Goal: Task Accomplishment & Management: Manage account settings

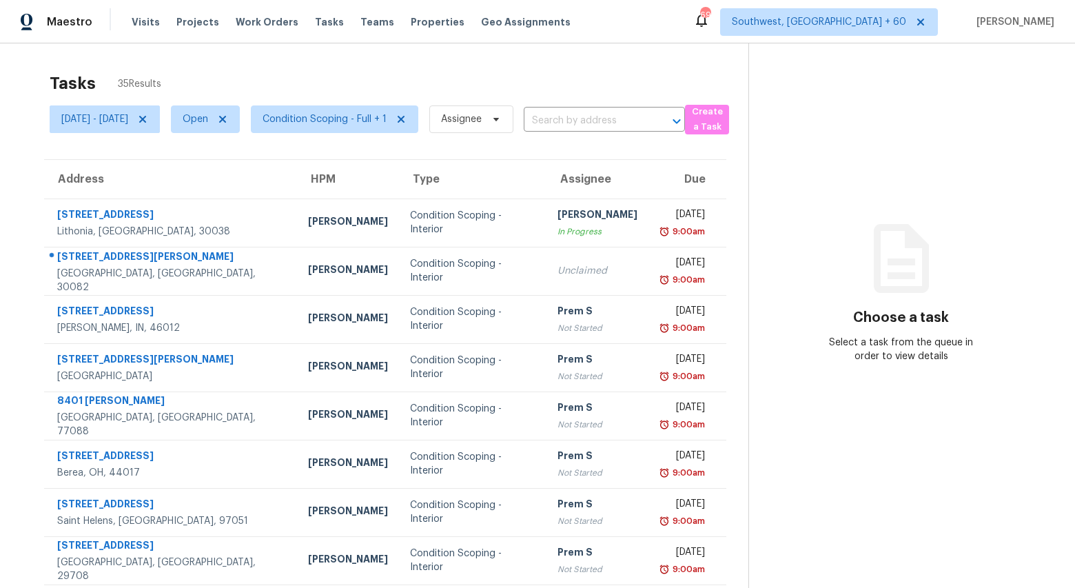
click at [157, 63] on div "Tasks 35 Results Mon, Sep 22 - Mon, Sep 22 Open Condition Scoping - Full + 1 As…" at bounding box center [537, 380] width 1075 height 675
click at [390, 128] on span "Condition Scoping - Full + 1" at bounding box center [334, 119] width 167 height 28
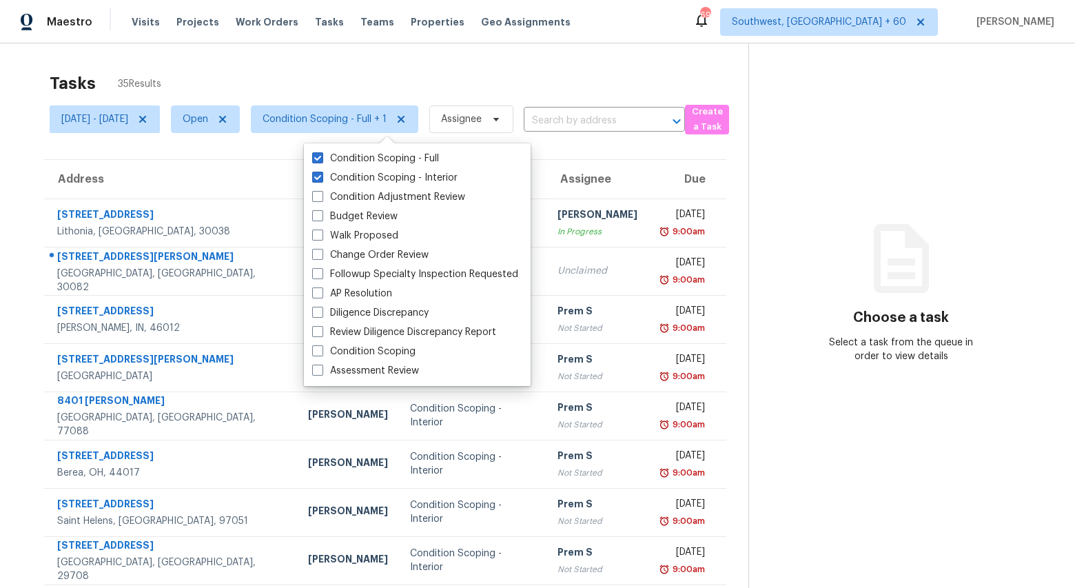
click at [380, 51] on div "Tasks 35 Results Mon, Sep 22 - Mon, Sep 22 Open Condition Scoping - Full + 1 As…" at bounding box center [537, 380] width 1075 height 675
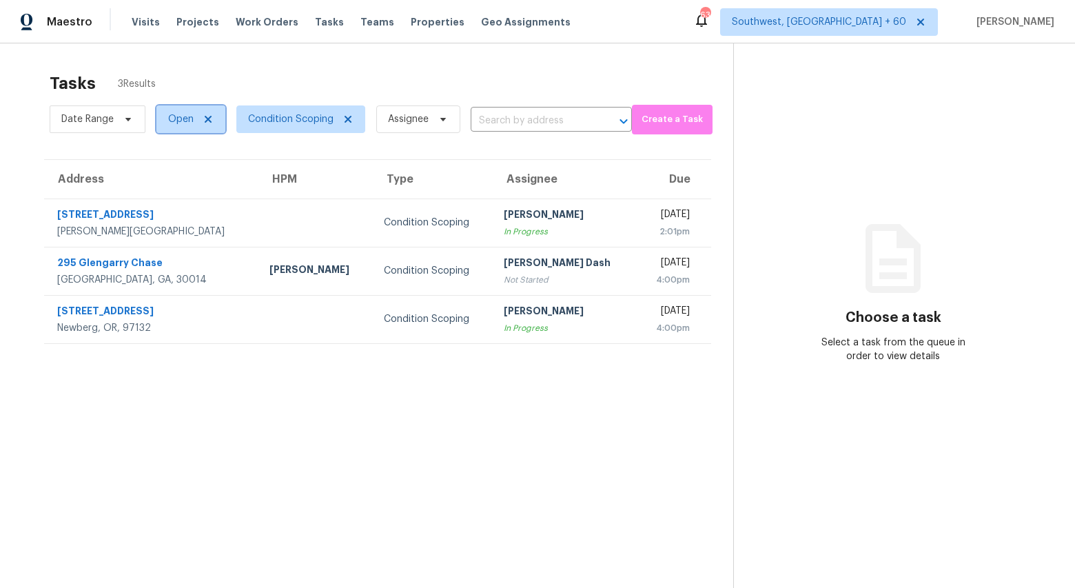
click at [175, 121] on span "Open" at bounding box center [180, 119] width 25 height 14
click at [192, 174] on label "Closed" at bounding box center [189, 178] width 50 height 14
click at [173, 174] on input "Closed" at bounding box center [168, 175] width 9 height 9
checkbox input "true"
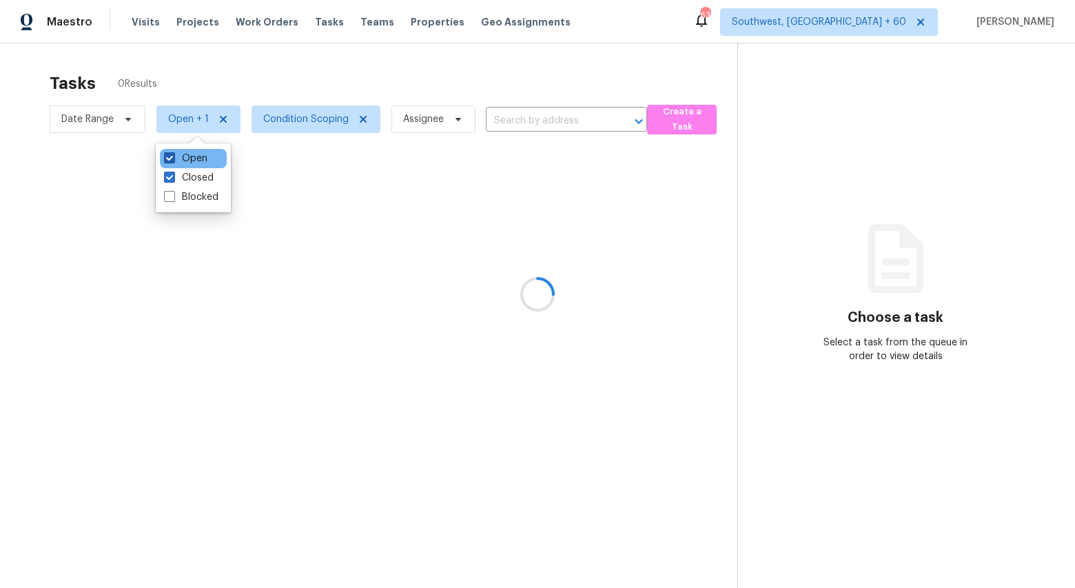
click at [194, 158] on label "Open" at bounding box center [185, 159] width 43 height 14
click at [173, 158] on input "Open" at bounding box center [168, 156] width 9 height 9
checkbox input "false"
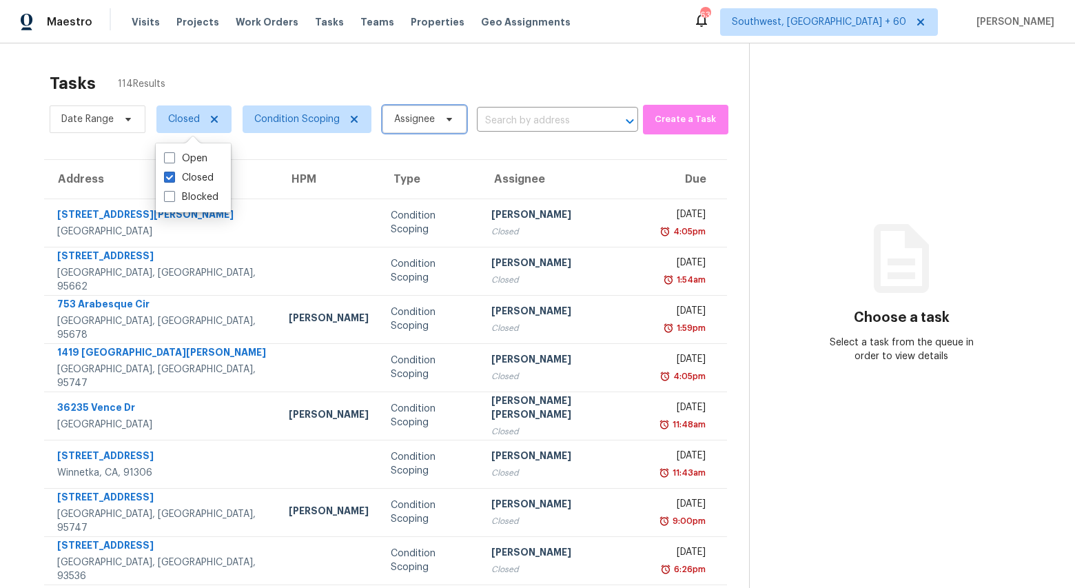
click at [436, 123] on span "Assignee" at bounding box center [424, 119] width 84 height 28
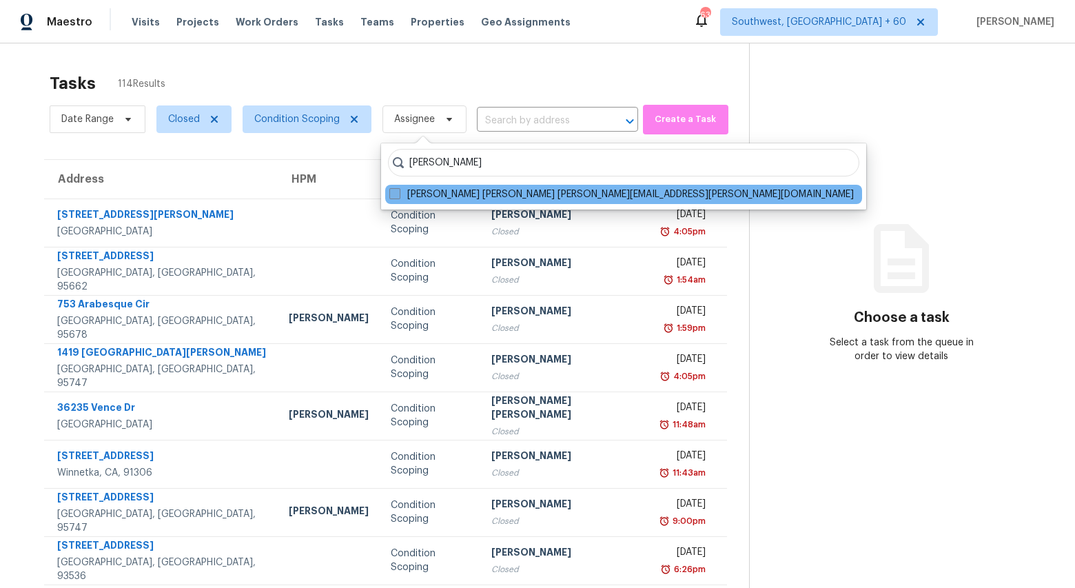
type input "jishnu"
click at [392, 196] on span at bounding box center [394, 193] width 11 height 11
click at [392, 196] on input "Jishnu Manoj jishnu.manoj@opendoor.com" at bounding box center [393, 191] width 9 height 9
checkbox input "true"
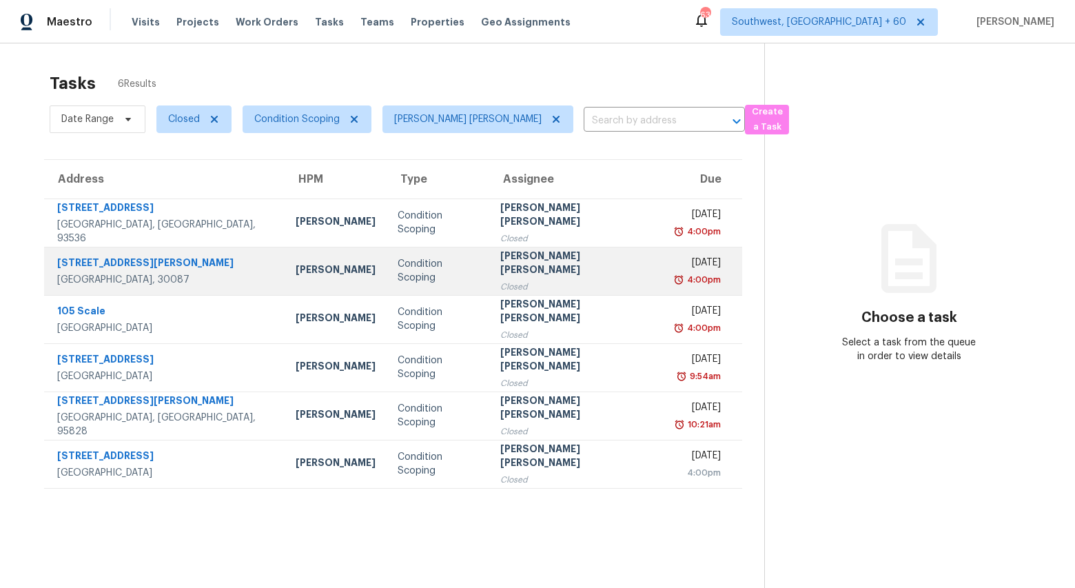
scroll to position [34, 0]
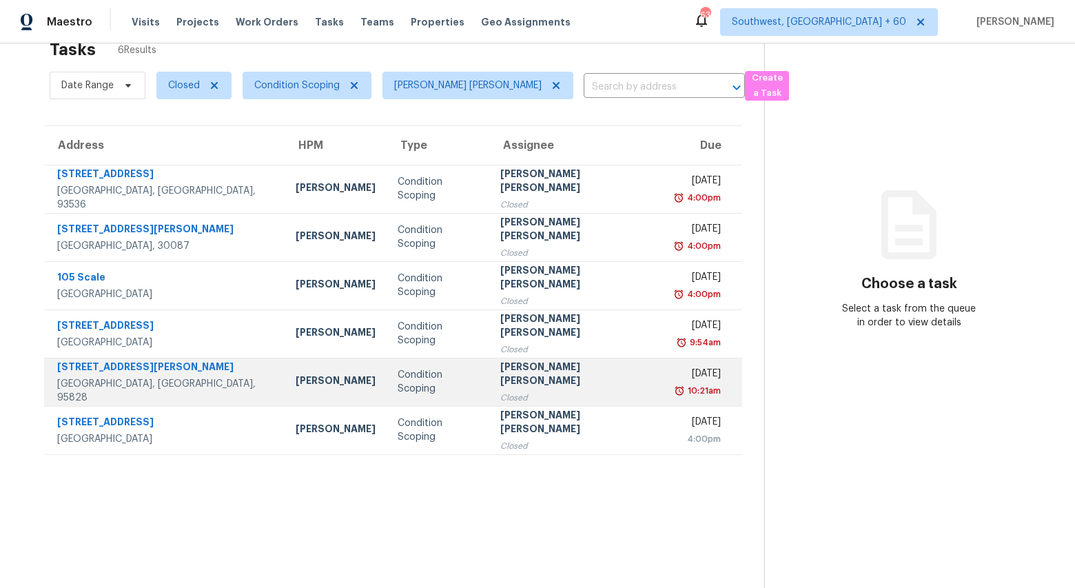
click at [675, 376] on div "Fri, Sep 19th 2025" at bounding box center [698, 375] width 46 height 17
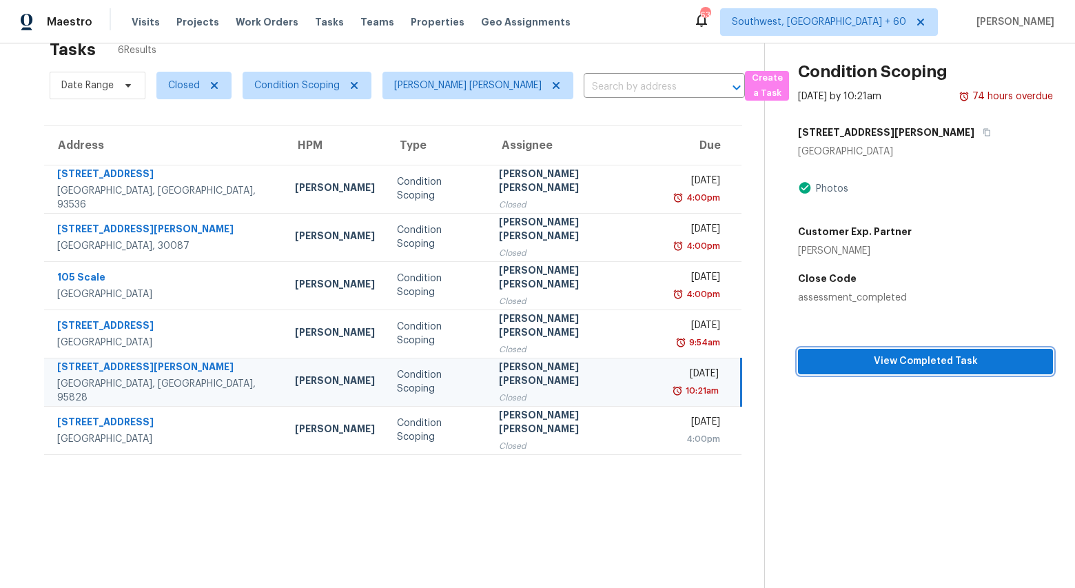
click at [909, 362] on span "View Completed Task" at bounding box center [925, 361] width 233 height 17
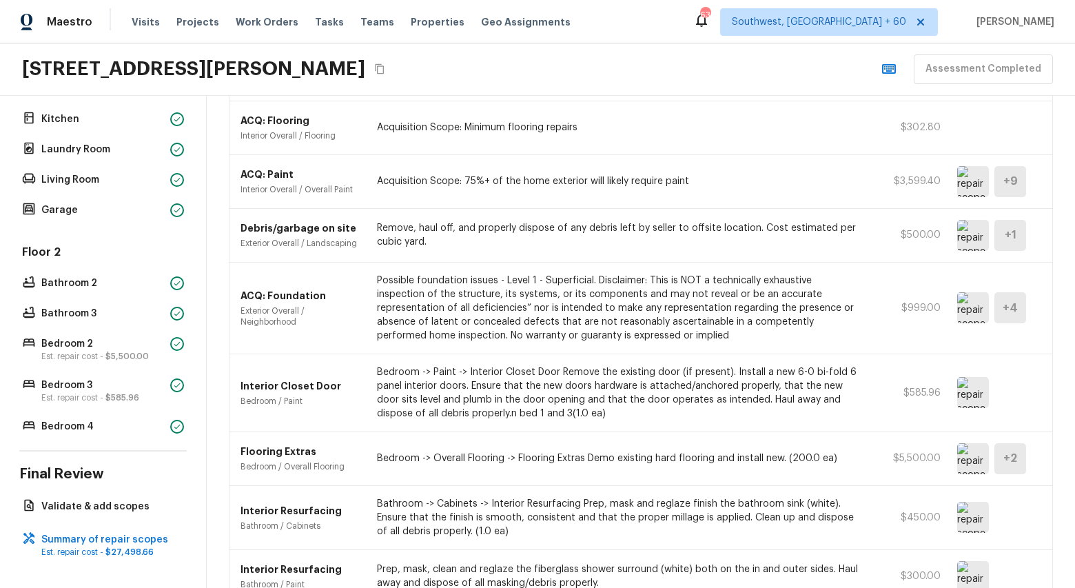
scroll to position [739, 0]
click at [969, 463] on img at bounding box center [973, 460] width 32 height 31
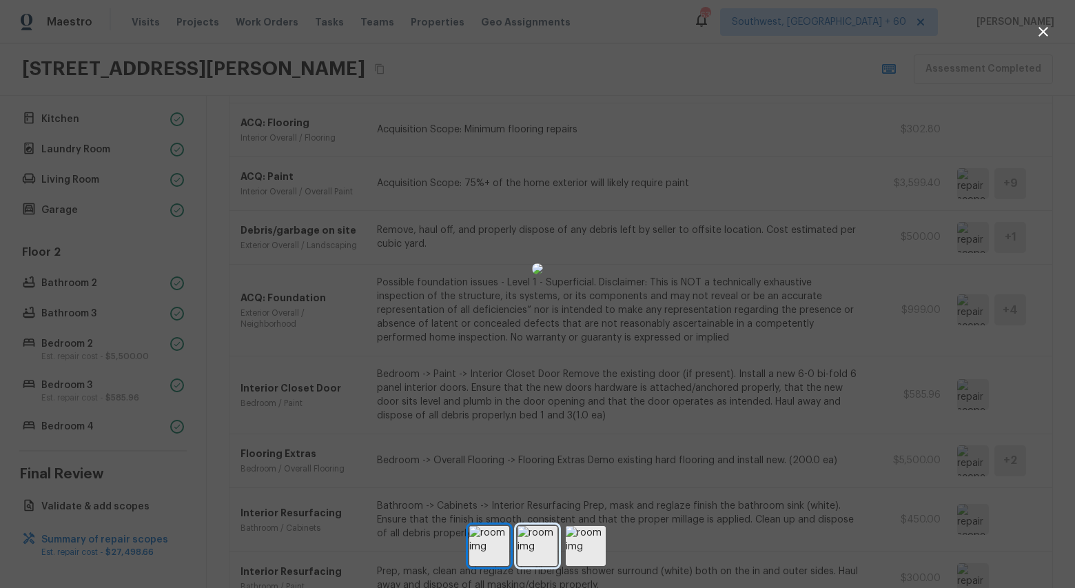
click at [537, 546] on img at bounding box center [537, 546] width 40 height 40
click at [574, 545] on img at bounding box center [586, 546] width 40 height 40
click at [530, 535] on img at bounding box center [537, 546] width 40 height 40
click at [484, 539] on img at bounding box center [489, 546] width 40 height 40
click at [543, 554] on img at bounding box center [537, 546] width 40 height 40
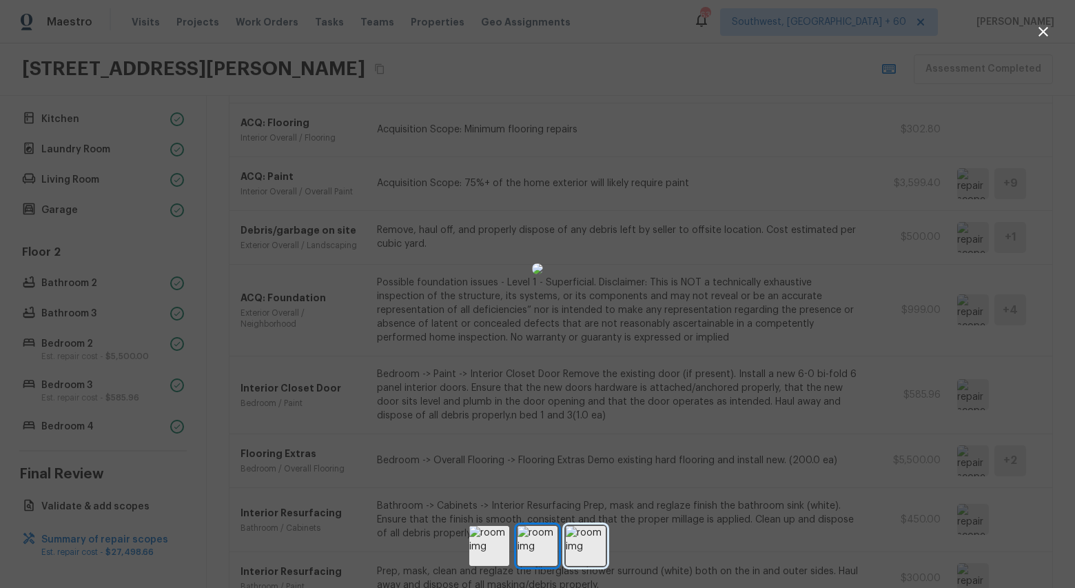
click at [585, 559] on img at bounding box center [586, 546] width 40 height 40
click at [1042, 32] on icon "button" at bounding box center [1043, 32] width 10 height 10
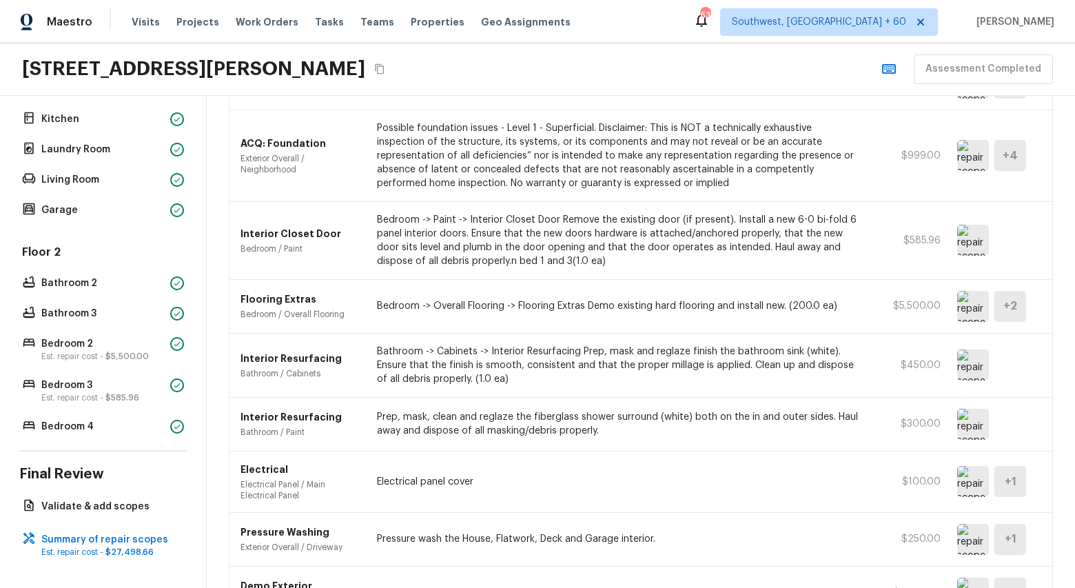
scroll to position [905, 0]
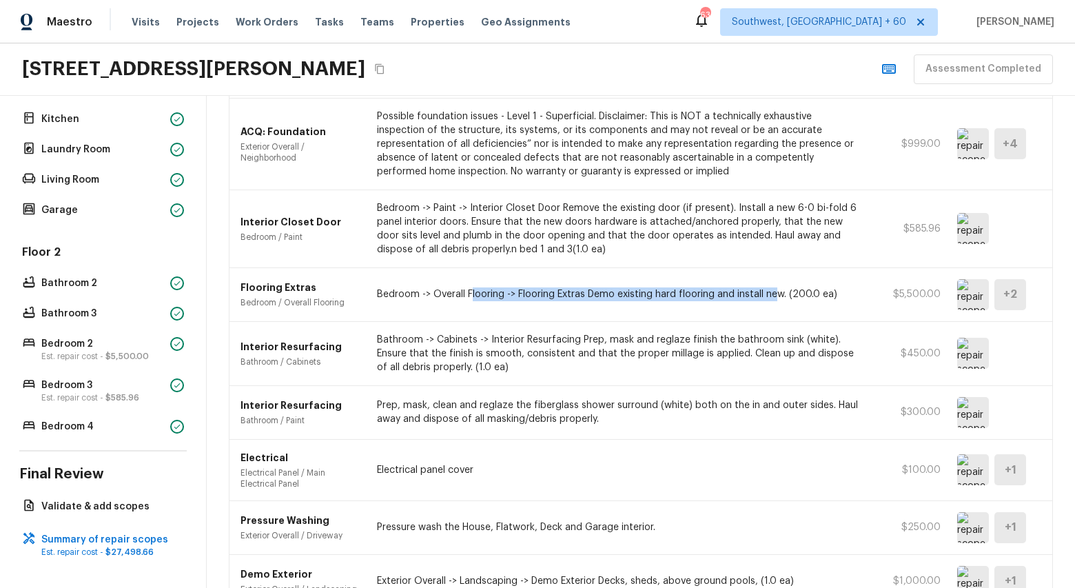
drag, startPoint x: 472, startPoint y: 292, endPoint x: 772, endPoint y: 290, distance: 300.4
click at [772, 290] on p "Bedroom -> Overall Flooring -> Flooring Extras Demo existing hard flooring and …" at bounding box center [619, 294] width 485 height 14
drag, startPoint x: 398, startPoint y: 292, endPoint x: 750, endPoint y: 301, distance: 352.9
click at [750, 301] on div "Flooring Extras Bedroom / Overall Flooring Bedroom -> Overall Flooring -> Floor…" at bounding box center [640, 295] width 823 height 54
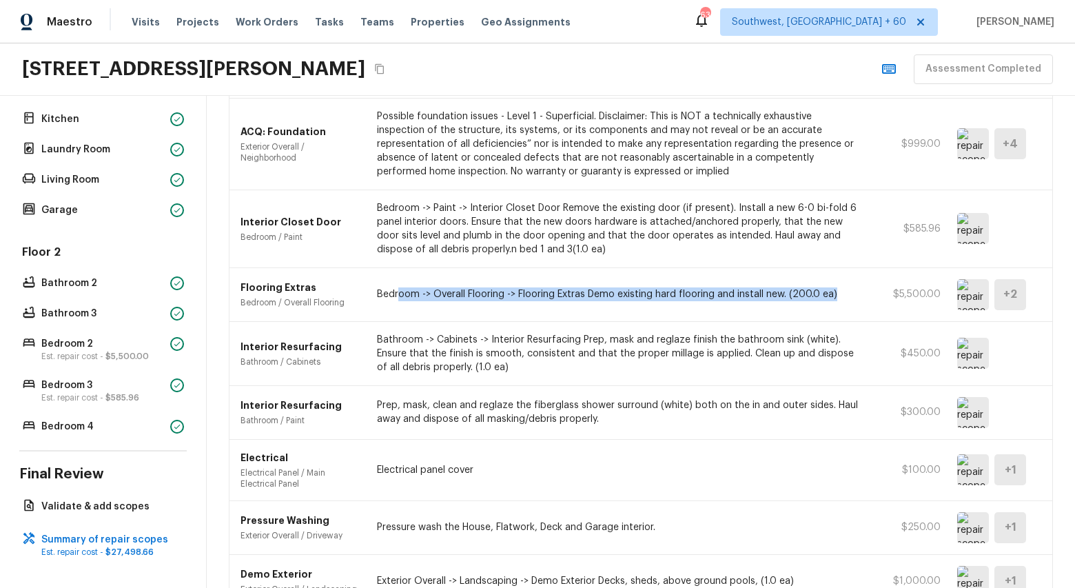
click at [750, 301] on div "Flooring Extras Bedroom / Overall Flooring Bedroom -> Overall Flooring -> Floor…" at bounding box center [640, 295] width 823 height 54
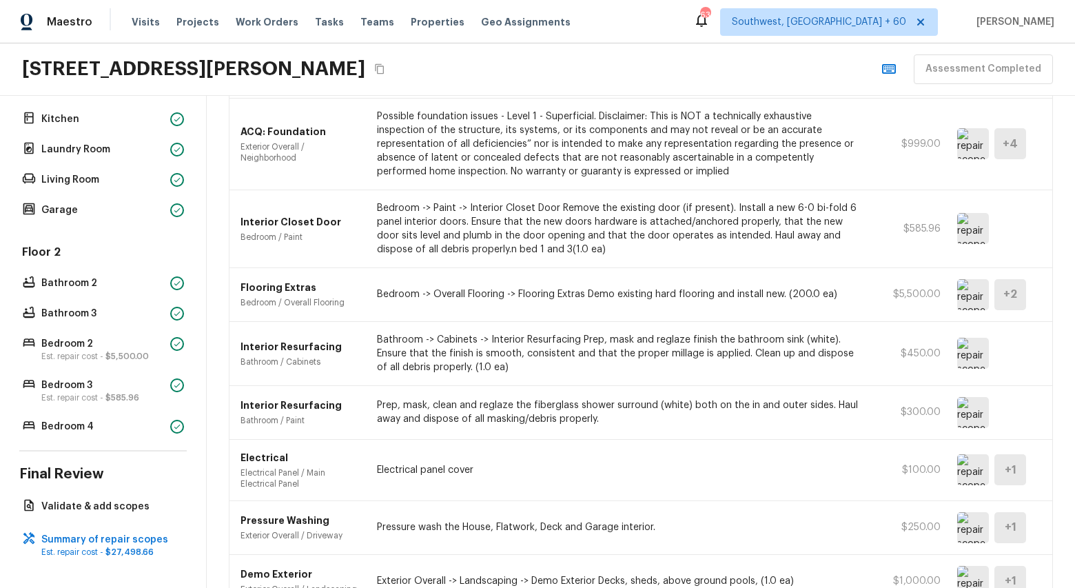
click at [965, 297] on img at bounding box center [973, 294] width 32 height 31
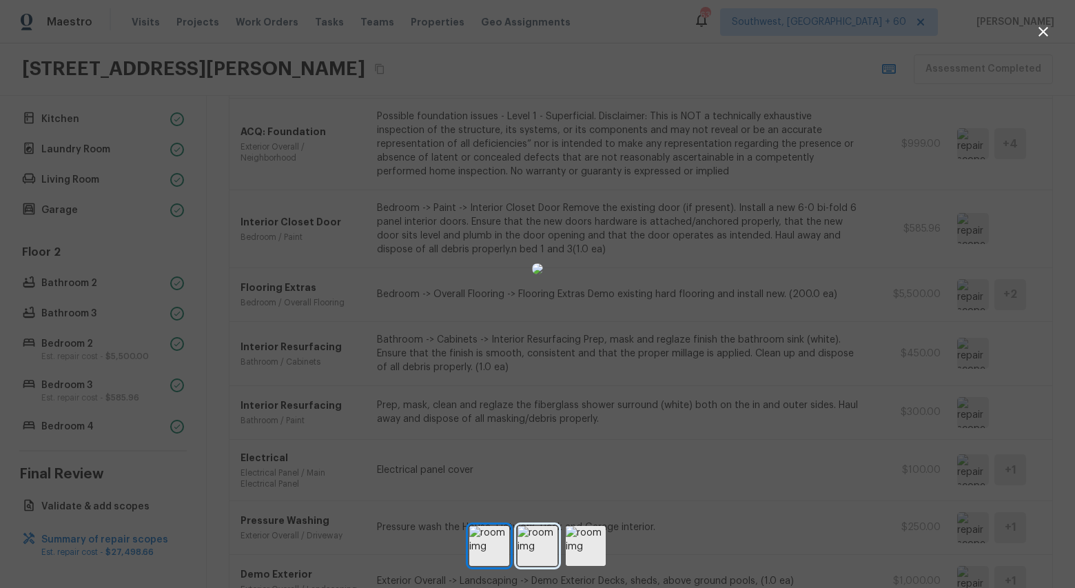
click at [537, 550] on img at bounding box center [537, 546] width 40 height 40
click at [589, 548] on img at bounding box center [586, 546] width 40 height 40
click at [531, 542] on img at bounding box center [537, 546] width 40 height 40
click at [485, 533] on img at bounding box center [489, 546] width 40 height 40
click at [1045, 34] on icon "button" at bounding box center [1043, 32] width 10 height 10
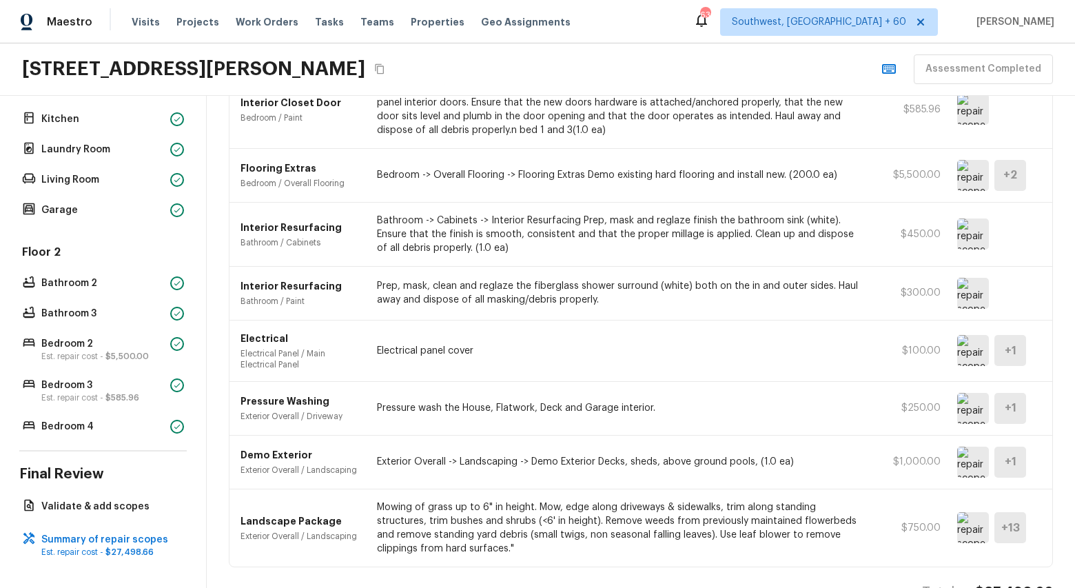
scroll to position [1065, 0]
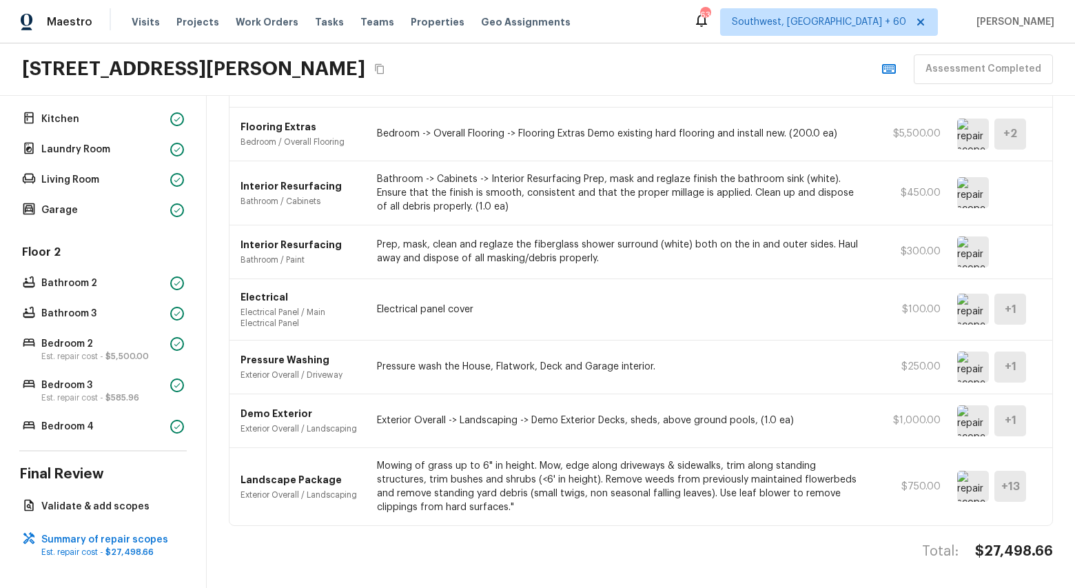
click at [502, 420] on p "Exterior Overall -> Landscaping -> Demo Exterior Decks, sheds, above ground poo…" at bounding box center [619, 420] width 485 height 14
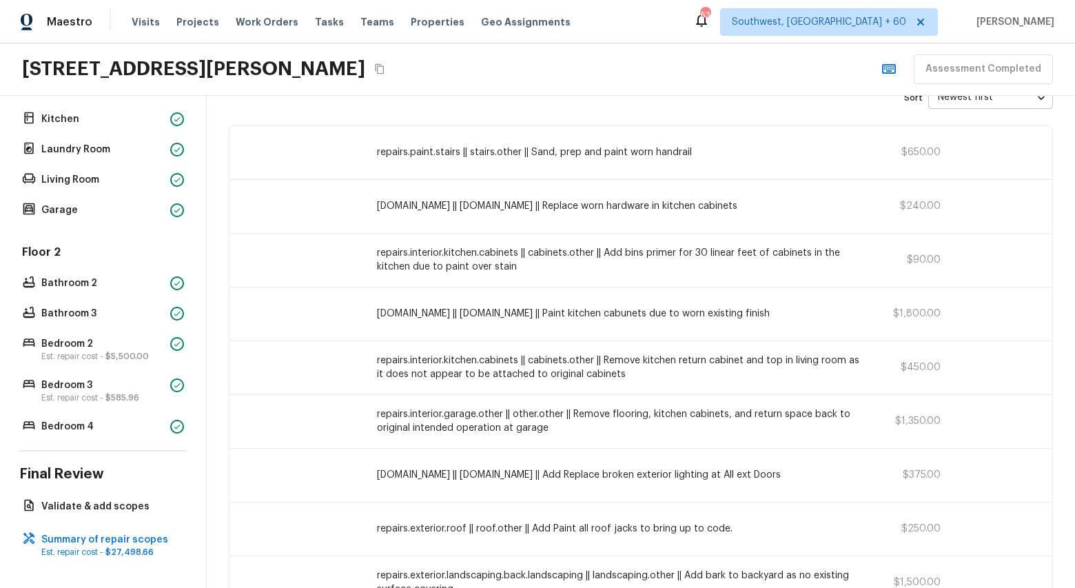
scroll to position [76, 0]
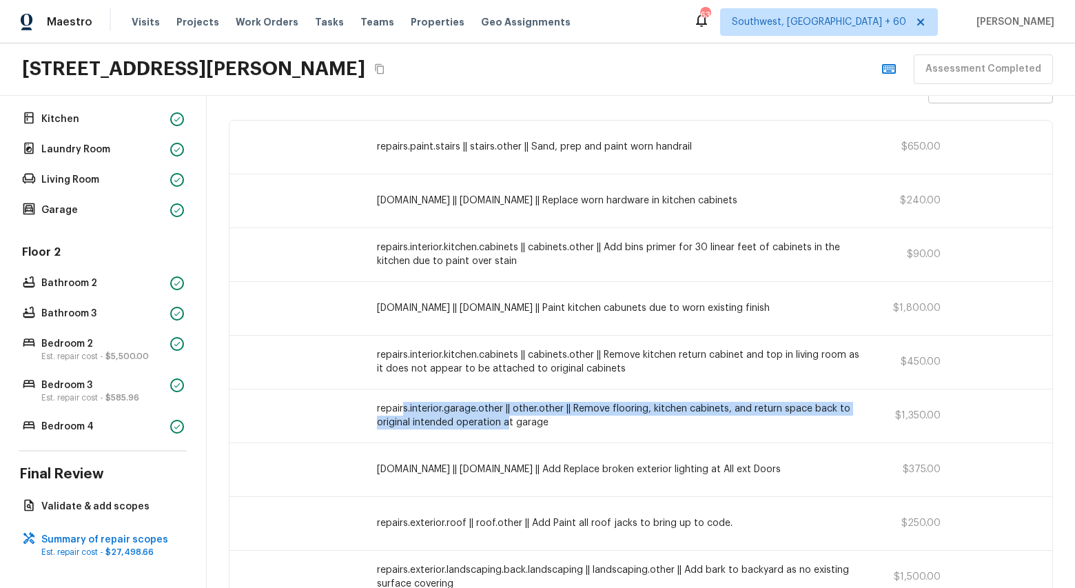
drag, startPoint x: 404, startPoint y: 408, endPoint x: 506, endPoint y: 427, distance: 103.8
click at [506, 427] on p "repairs.interior.garage.other || other.other || Remove flooring, kitchen cabine…" at bounding box center [619, 416] width 485 height 28
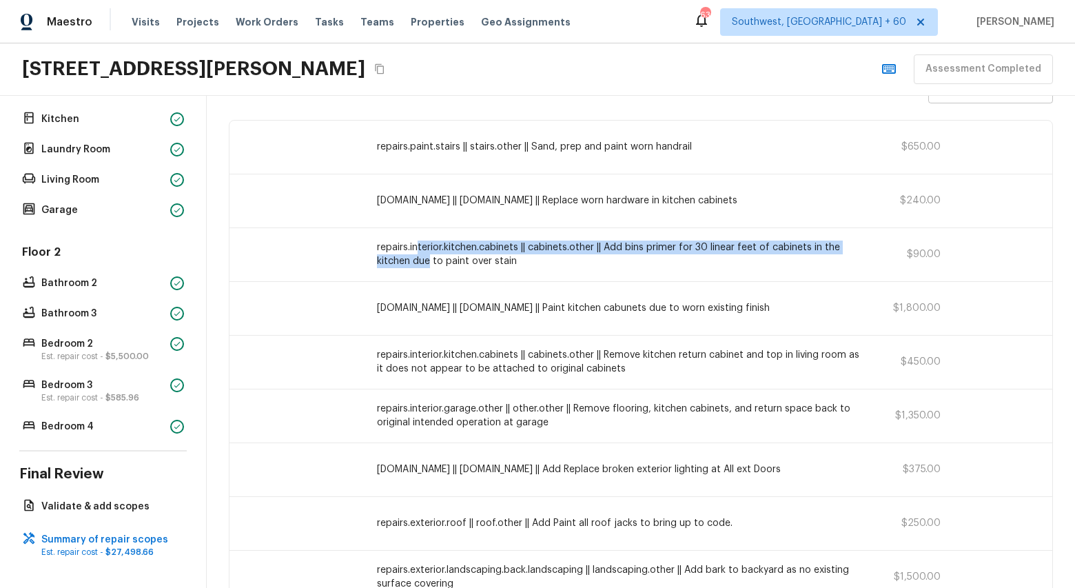
drag, startPoint x: 420, startPoint y: 248, endPoint x: 431, endPoint y: 257, distance: 14.2
click at [431, 256] on p "repairs.interior.kitchen.cabinets || cabinets.other || Add bins primer for 30 l…" at bounding box center [619, 254] width 485 height 28
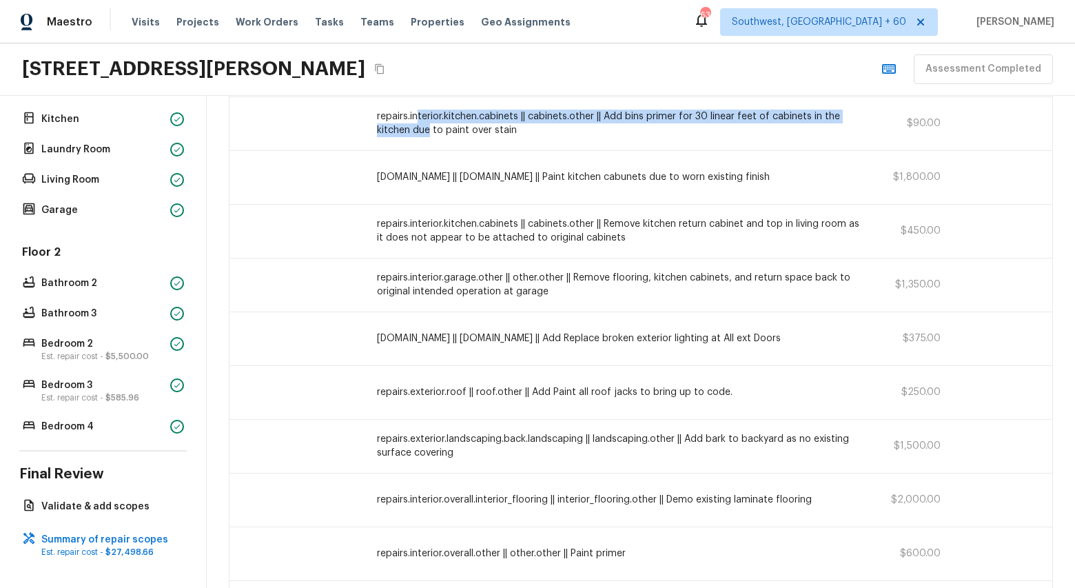
scroll to position [210, 0]
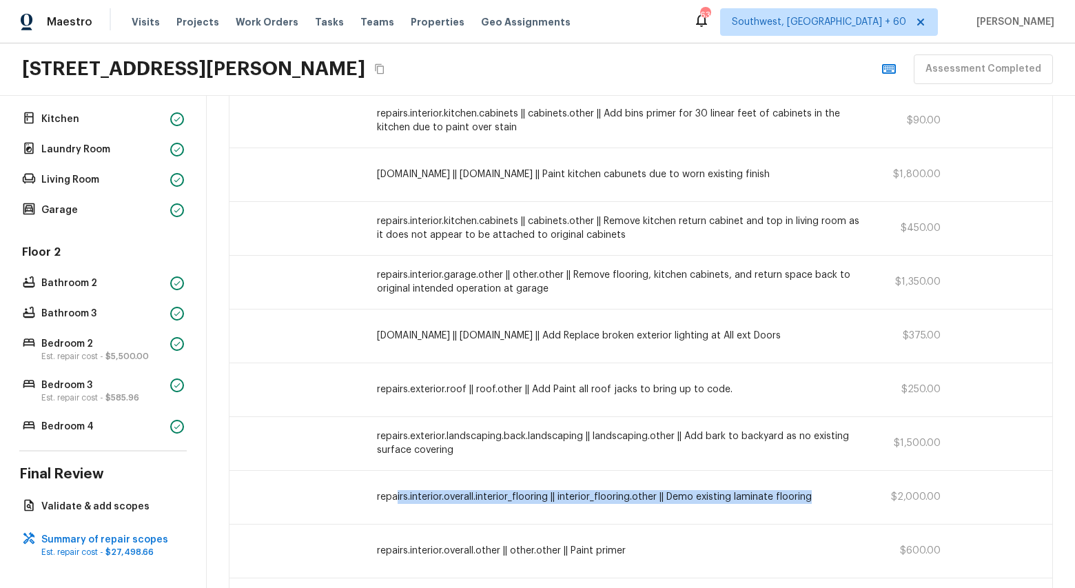
drag, startPoint x: 396, startPoint y: 499, endPoint x: 786, endPoint y: 504, distance: 390.0
click at [786, 504] on div "repairs.interior.overall.interior_flooring || interior_flooring.other || Demo e…" at bounding box center [640, 498] width 823 height 54
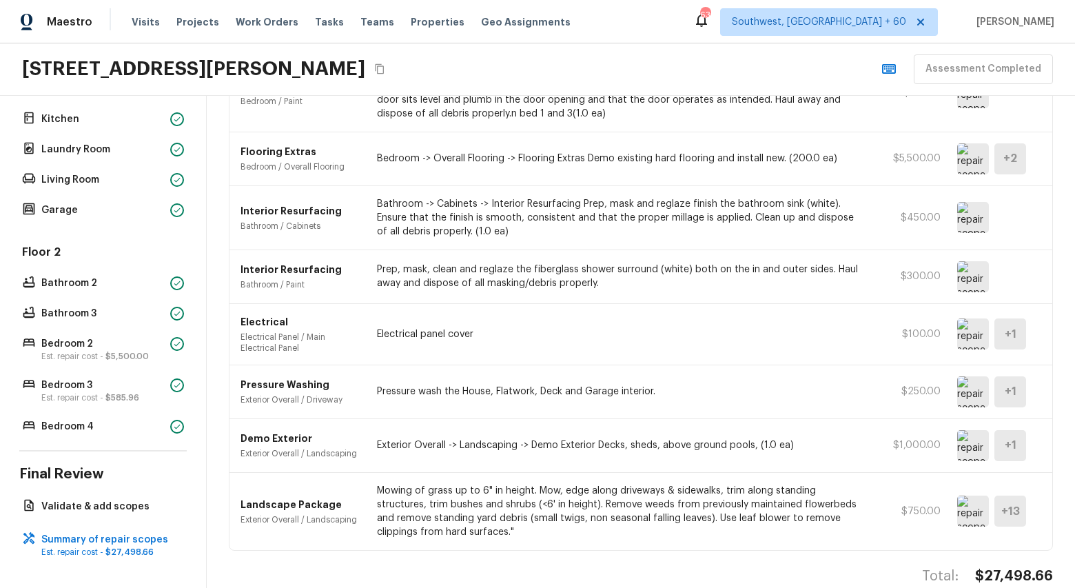
scroll to position [1040, 0]
click at [967, 449] on img at bounding box center [973, 446] width 32 height 31
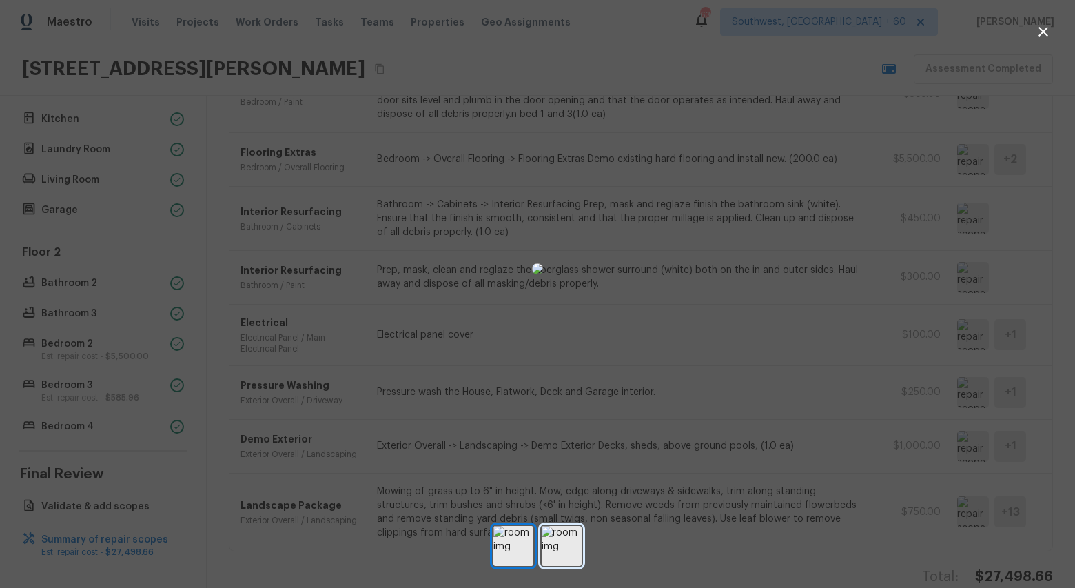
click at [568, 555] on img at bounding box center [562, 546] width 40 height 40
click at [1042, 36] on icon "button" at bounding box center [1043, 31] width 17 height 17
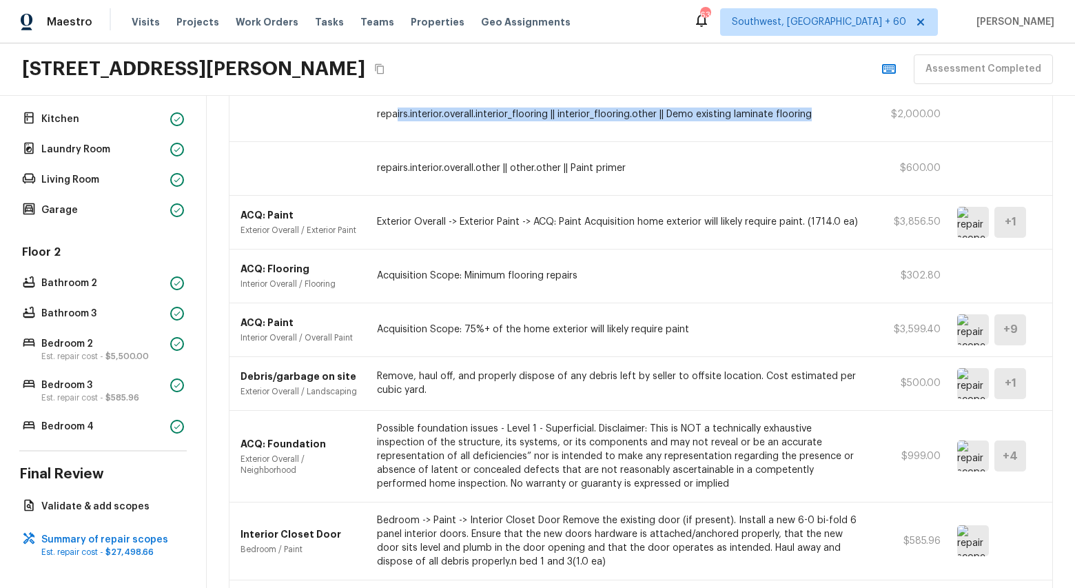
scroll to position [590, 0]
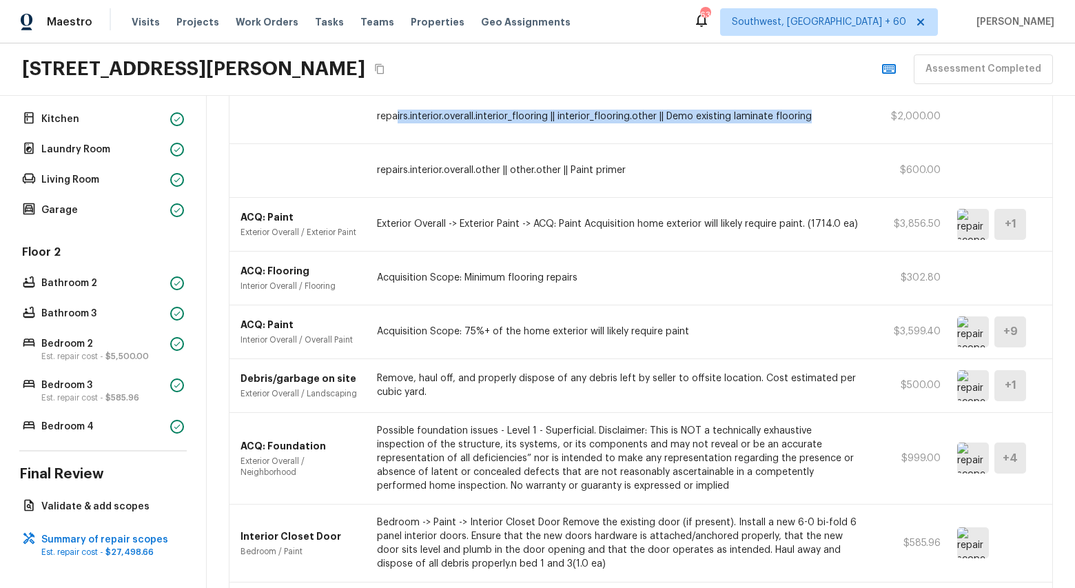
click at [510, 120] on p "repairs.interior.overall.interior_flooring || interior_flooring.other || Demo e…" at bounding box center [619, 117] width 485 height 14
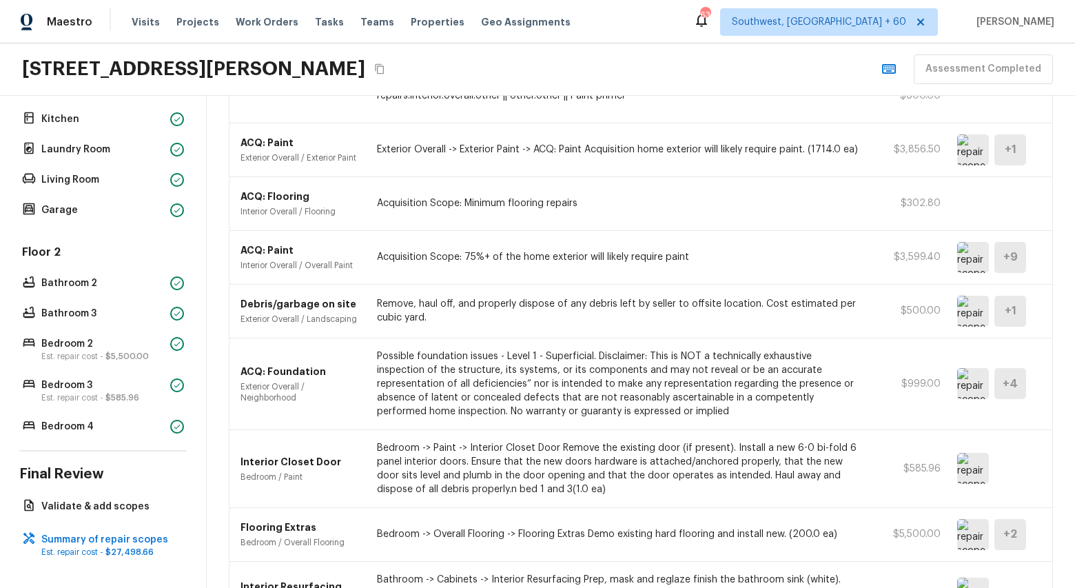
scroll to position [666, 0]
drag, startPoint x: 404, startPoint y: 149, endPoint x: 779, endPoint y: 153, distance: 374.8
click at [779, 153] on p "Exterior Overall -> Exterior Paint -> ACQ: Paint Acquisition home exterior will…" at bounding box center [619, 149] width 485 height 14
click at [778, 153] on p "Exterior Overall -> Exterior Paint -> ACQ: Paint Acquisition home exterior will…" at bounding box center [619, 149] width 485 height 14
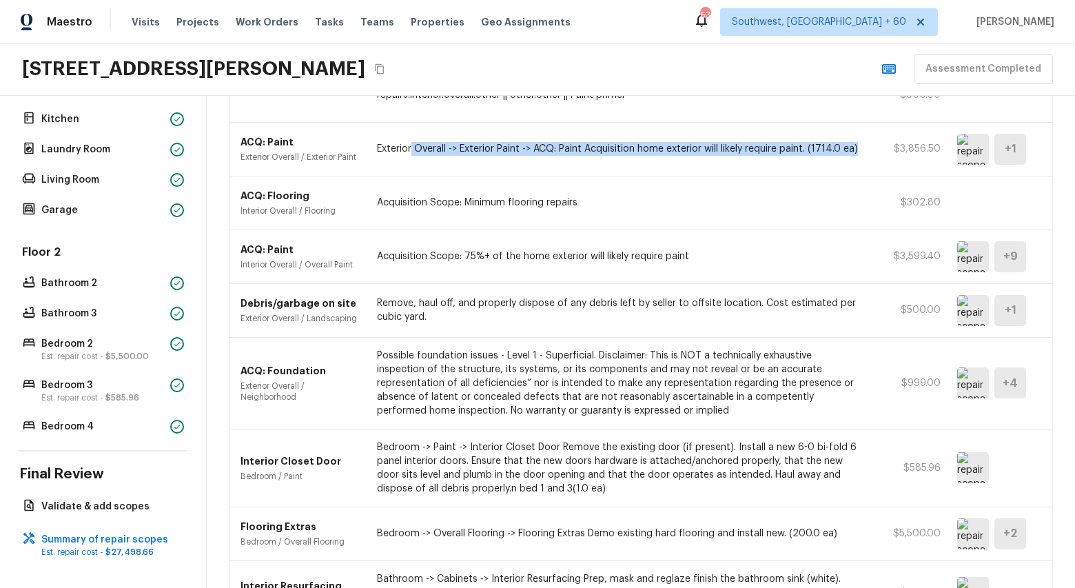
drag, startPoint x: 412, startPoint y: 145, endPoint x: 824, endPoint y: 160, distance: 412.3
click at [824, 160] on div "ACQ: Paint Exterior Overall / Exterior Paint Exterior Overall -> Exterior Paint…" at bounding box center [640, 150] width 823 height 54
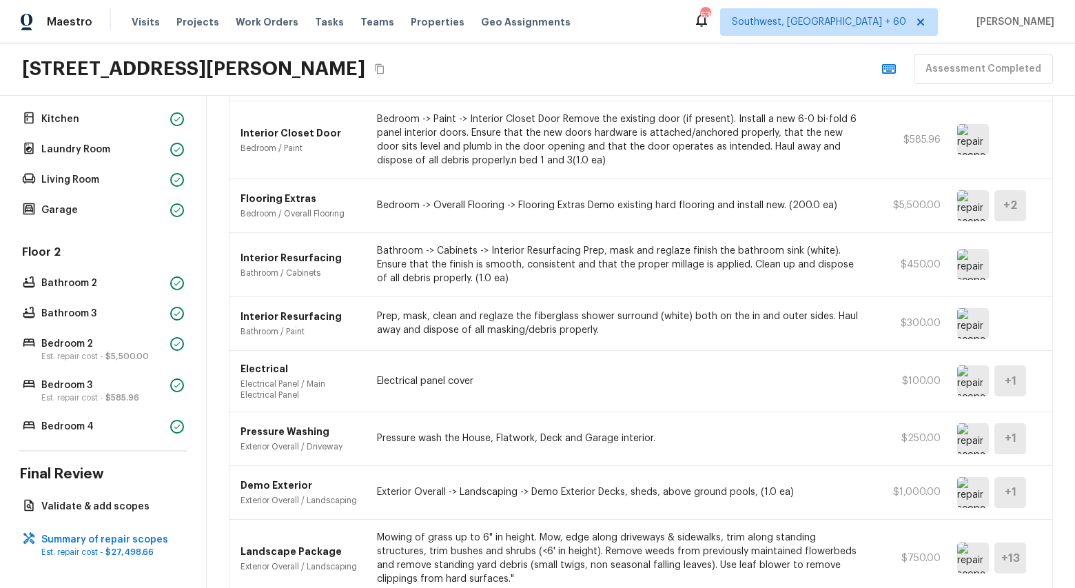
scroll to position [991, 0]
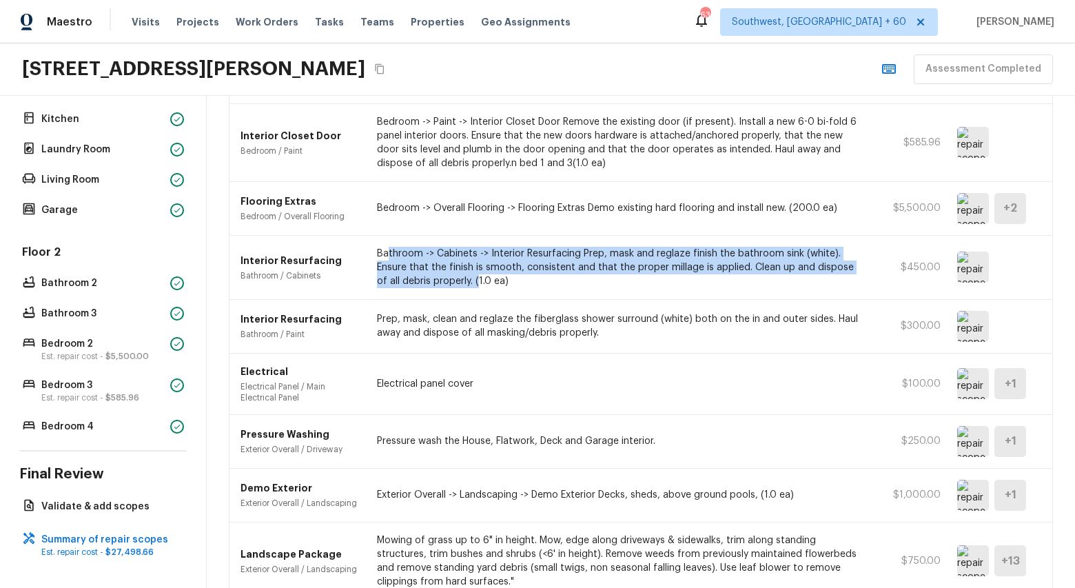
drag, startPoint x: 389, startPoint y: 254, endPoint x: 466, endPoint y: 277, distance: 80.6
click at [466, 277] on p "Bathroom -> Cabinets -> Interior Resurfacing Prep, mask and reglaze finish the …" at bounding box center [619, 267] width 485 height 41
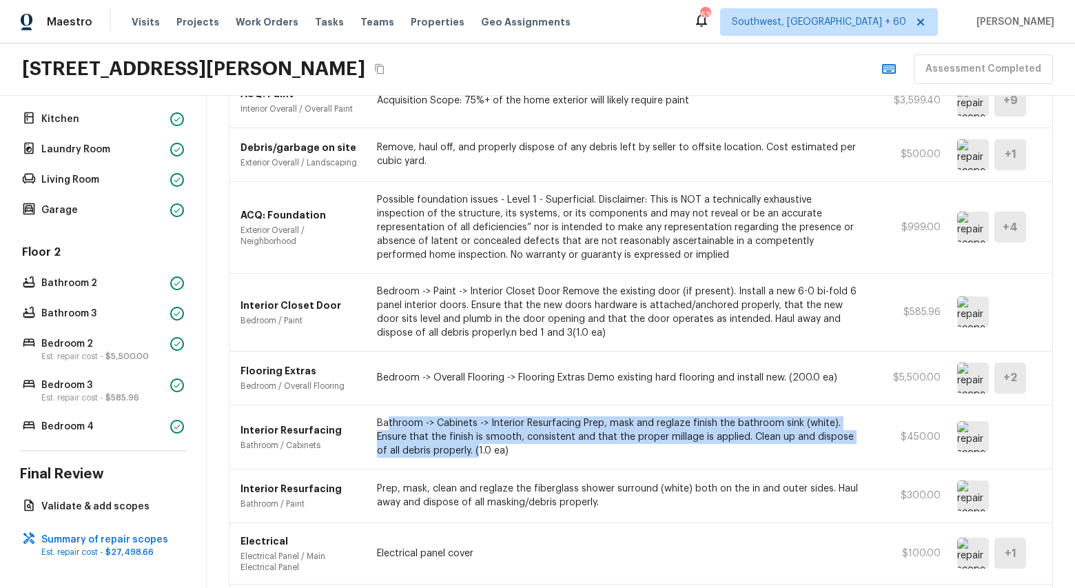
scroll to position [817, 0]
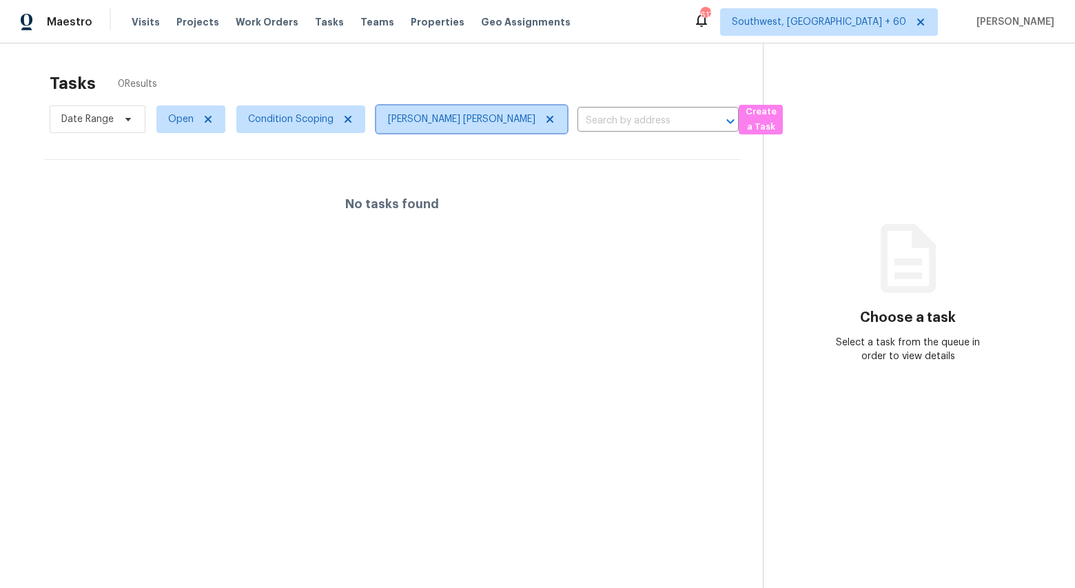
click at [419, 119] on span "Jishnu Manoj" at bounding box center [461, 119] width 147 height 14
click at [181, 128] on span "Open" at bounding box center [190, 119] width 69 height 28
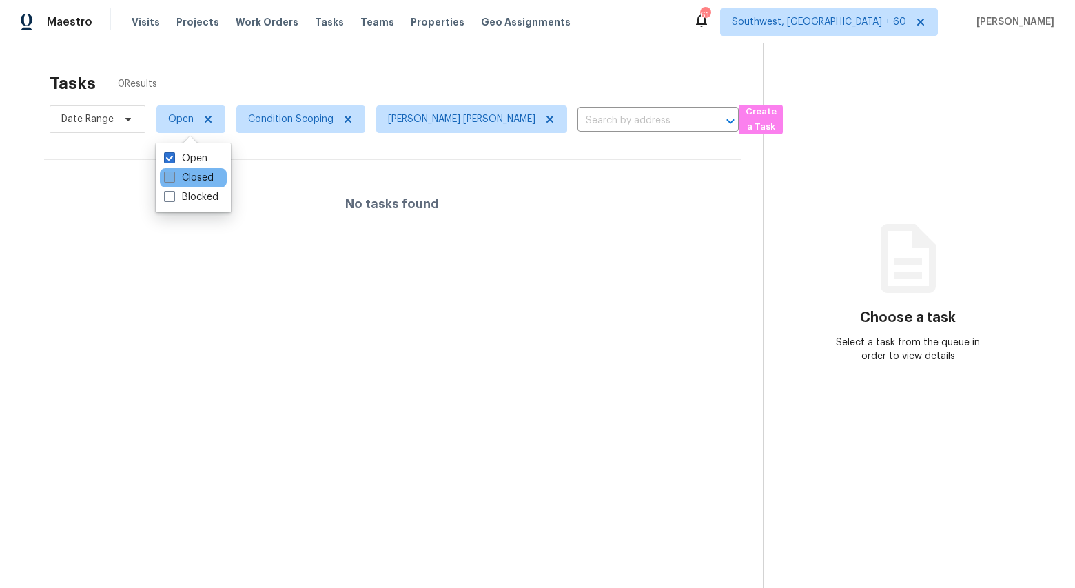
click at [187, 181] on label "Closed" at bounding box center [189, 178] width 50 height 14
click at [173, 180] on input "Closed" at bounding box center [168, 175] width 9 height 9
checkbox input "true"
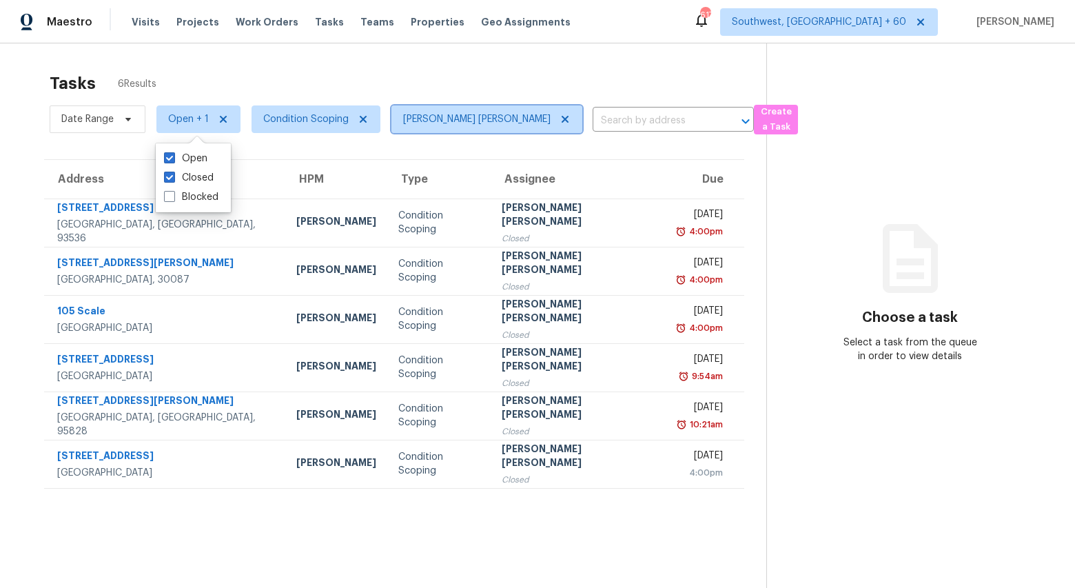
click at [562, 119] on icon at bounding box center [565, 119] width 7 height 7
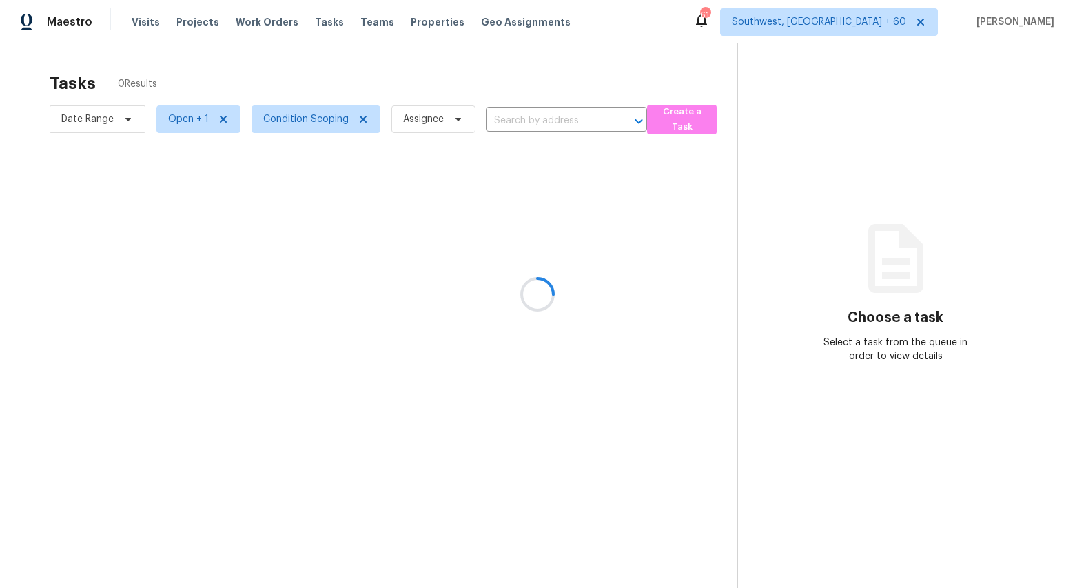
click at [419, 117] on div at bounding box center [537, 294] width 1075 height 588
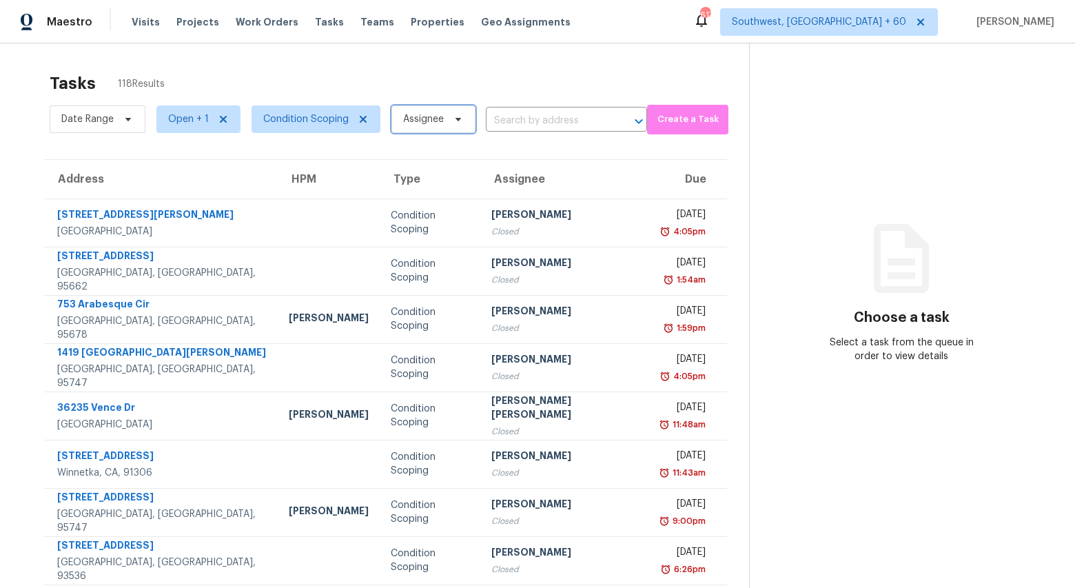
click at [419, 117] on span "Assignee" at bounding box center [423, 119] width 41 height 14
type input "r"
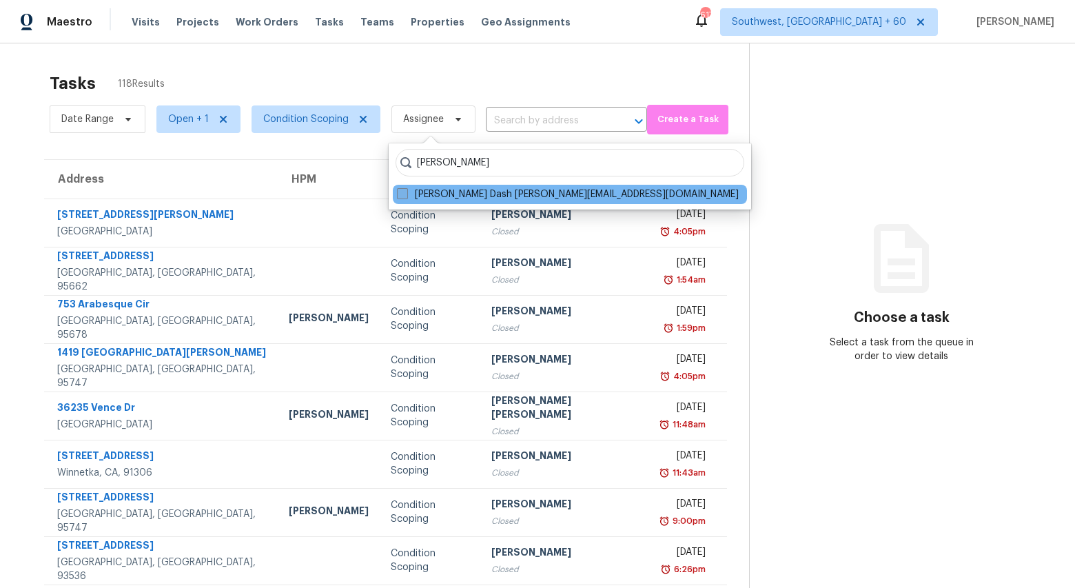
type input "Soumya"
click at [405, 195] on span at bounding box center [402, 193] width 11 height 11
click at [405, 195] on input "Soumya Ranjan Dash soumya.ranjandash@opendoor.com" at bounding box center [401, 191] width 9 height 9
checkbox input "true"
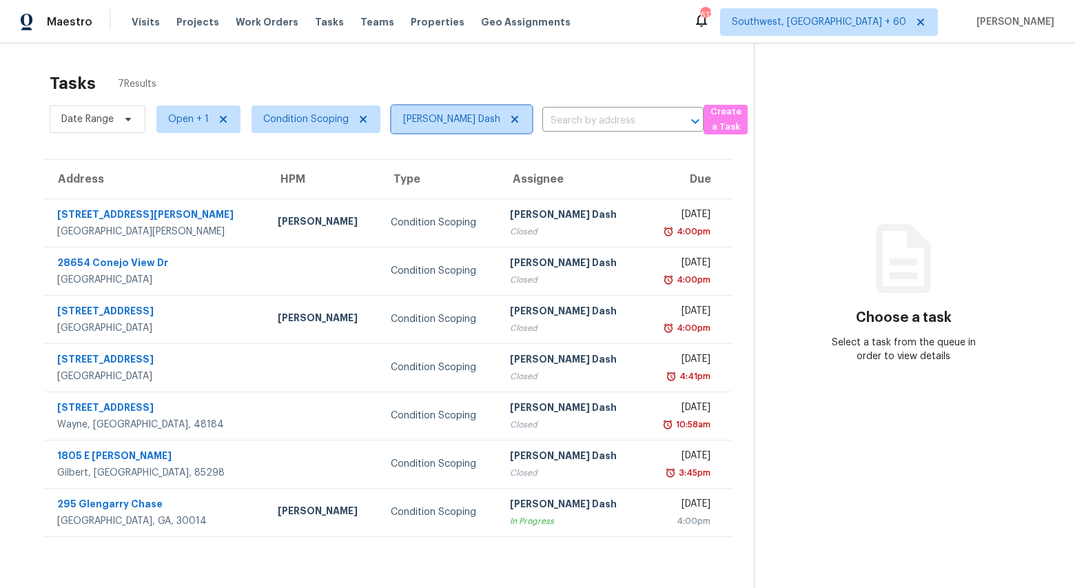
click at [513, 121] on icon at bounding box center [514, 119] width 11 height 11
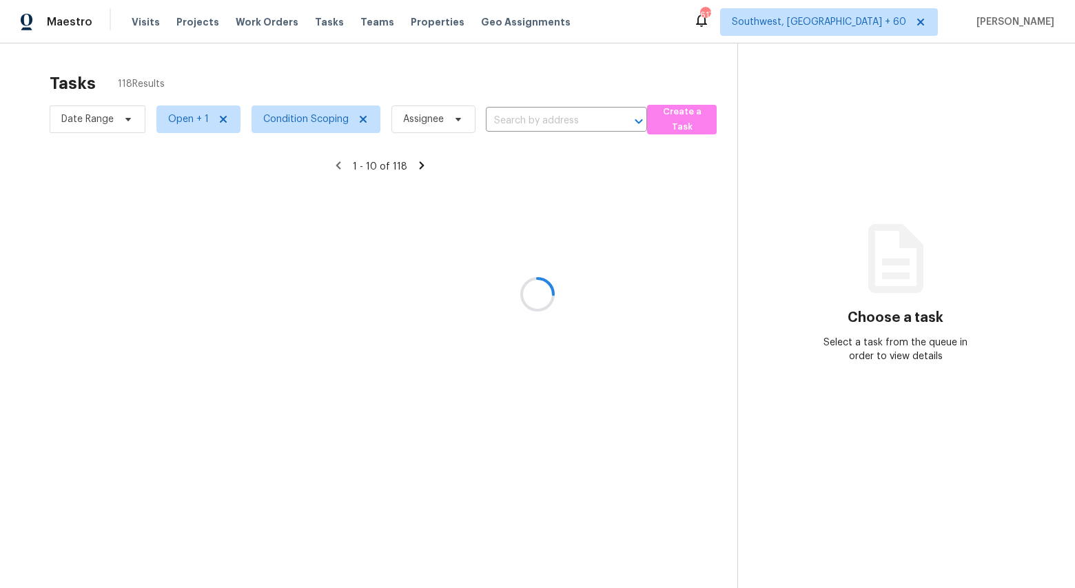
click at [370, 63] on div at bounding box center [537, 294] width 1075 height 588
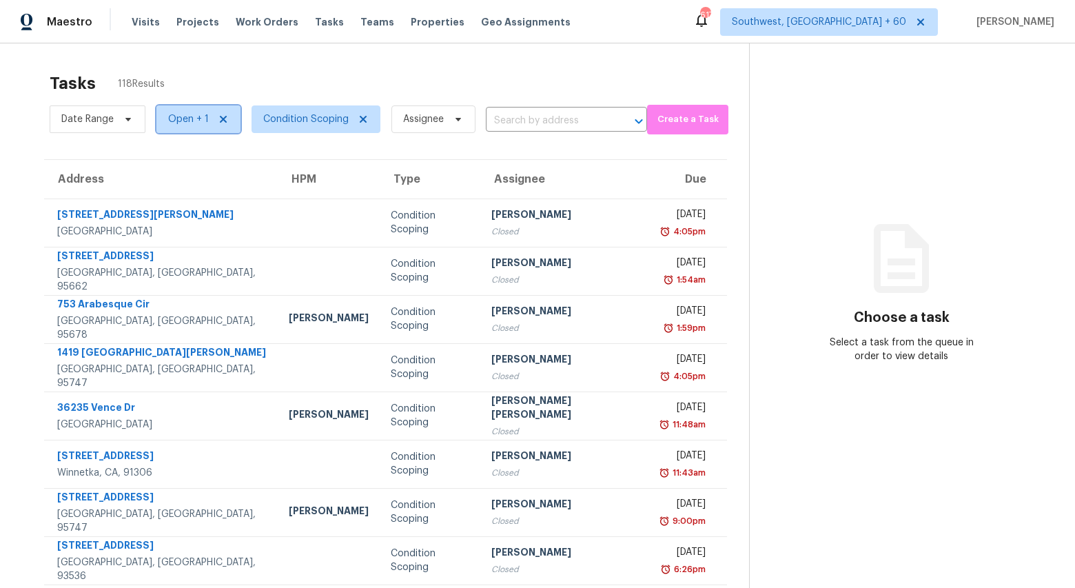
click at [189, 119] on span "Open + 1" at bounding box center [188, 119] width 41 height 14
click at [191, 175] on label "Closed" at bounding box center [189, 178] width 50 height 14
click at [173, 175] on input "Closed" at bounding box center [168, 175] width 9 height 9
checkbox input "false"
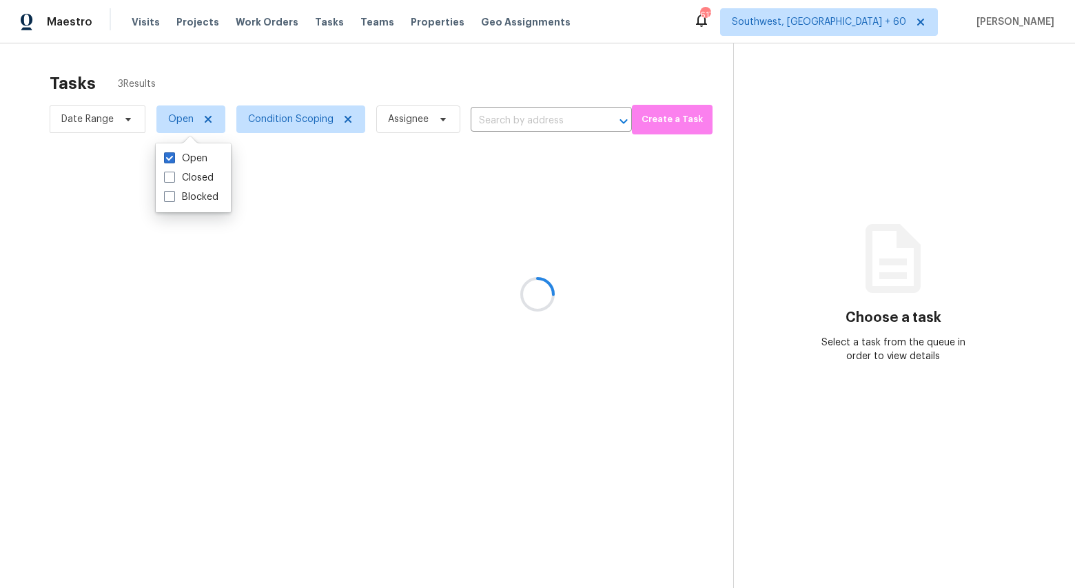
click at [219, 72] on div at bounding box center [537, 294] width 1075 height 588
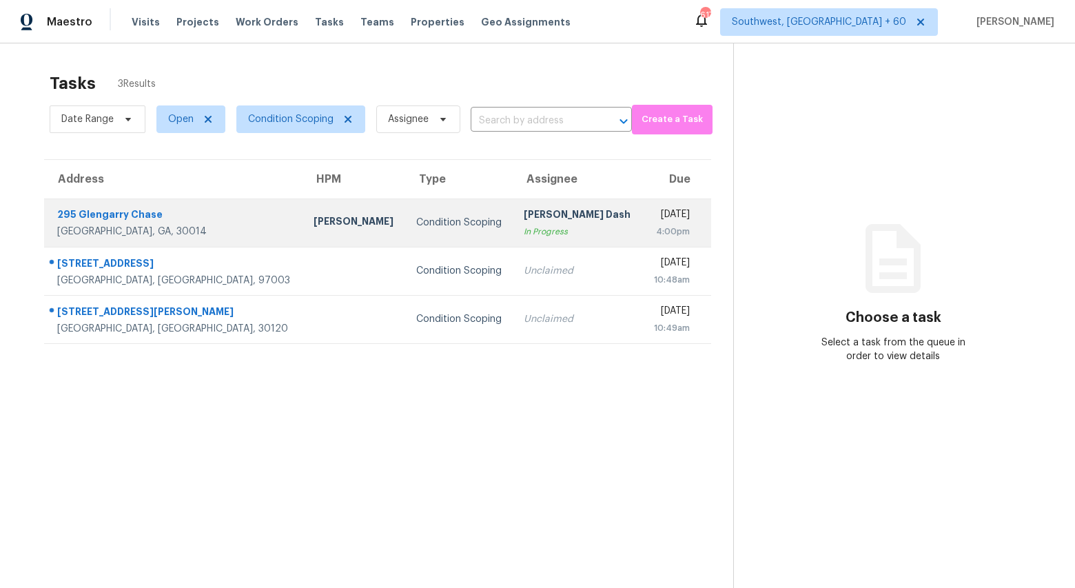
click at [313, 216] on div "Wesley Brooks" at bounding box center [353, 222] width 81 height 17
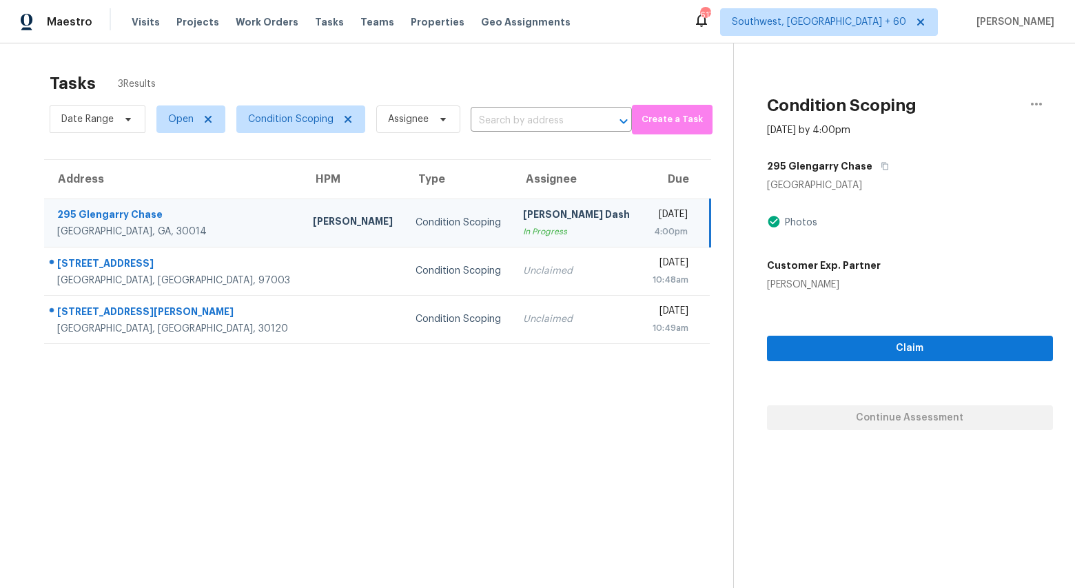
click at [356, 78] on div "Tasks 3 Results" at bounding box center [391, 83] width 683 height 36
click at [506, 121] on input "text" at bounding box center [532, 120] width 123 height 21
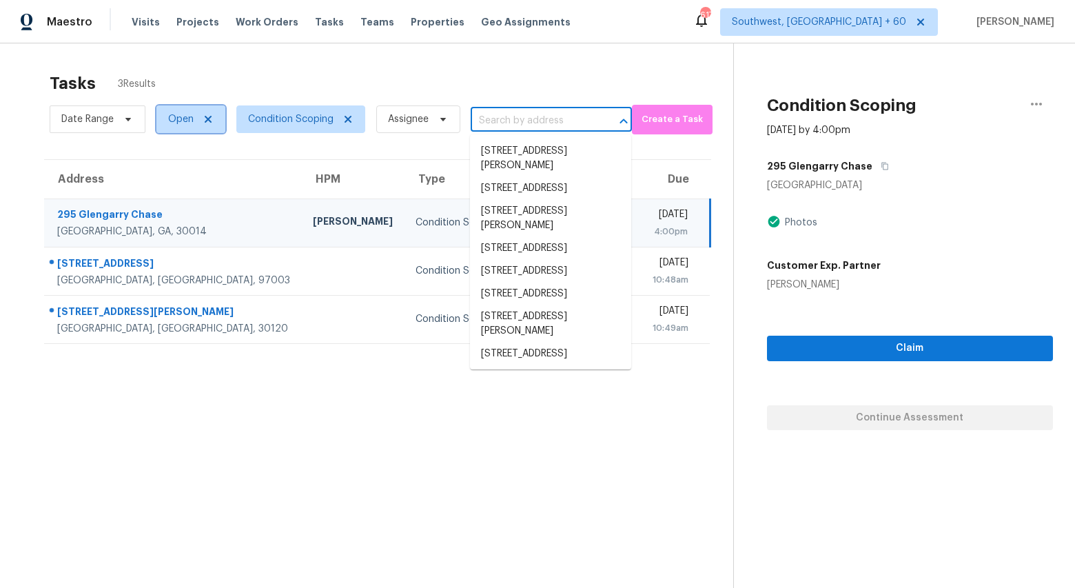
click at [177, 113] on span "Open" at bounding box center [180, 119] width 25 height 14
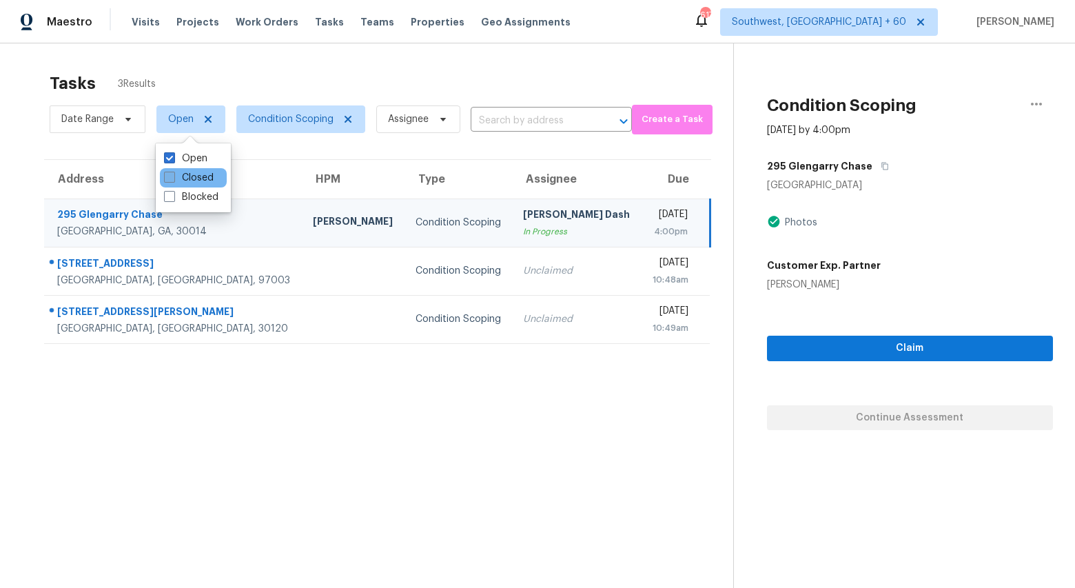
click at [182, 183] on label "Closed" at bounding box center [189, 178] width 50 height 14
click at [173, 180] on input "Closed" at bounding box center [168, 175] width 9 height 9
checkbox input "true"
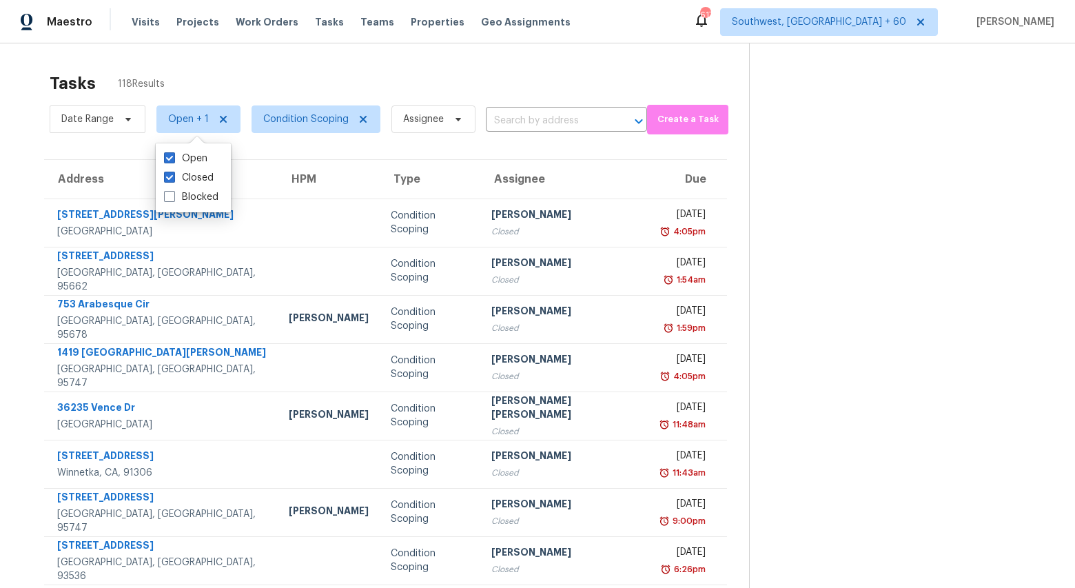
click at [534, 123] on input "text" at bounding box center [547, 120] width 123 height 21
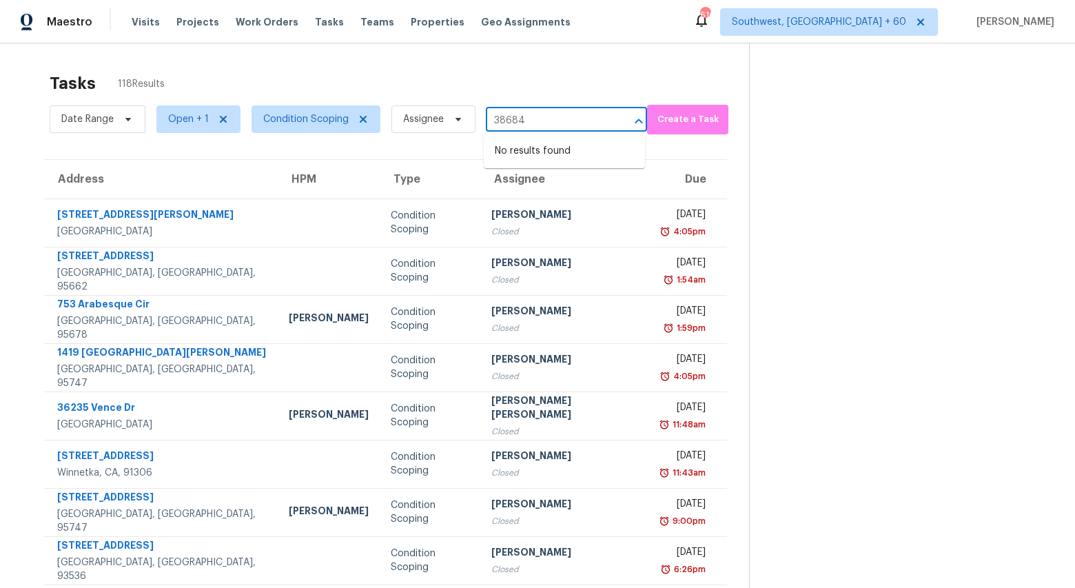
type input "38684"
click at [179, 114] on span "Open + 1" at bounding box center [188, 119] width 41 height 14
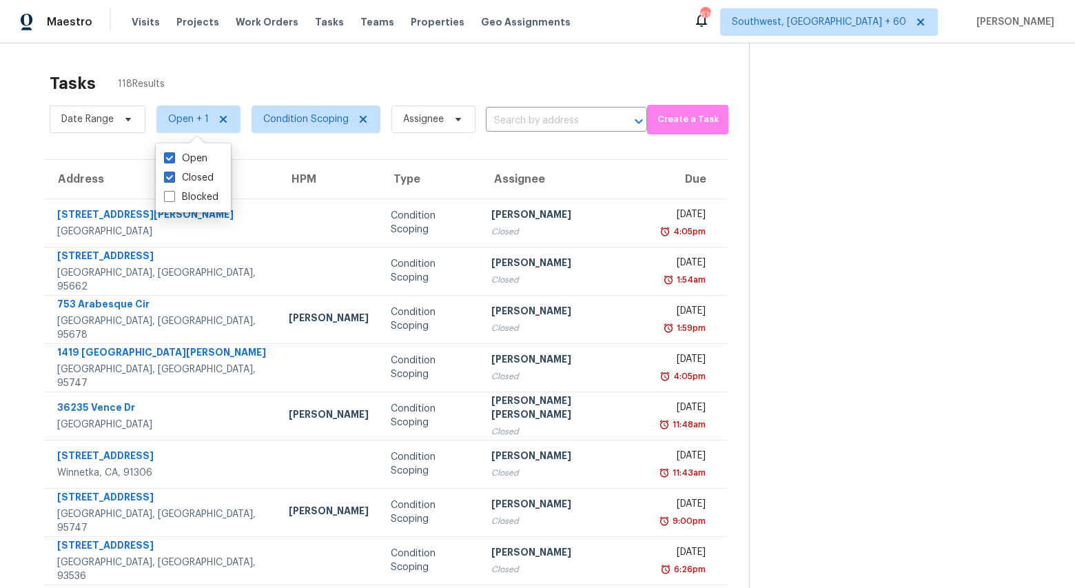
click at [356, 80] on div "Tasks 118 Results" at bounding box center [399, 83] width 699 height 36
click at [582, 123] on input "text" at bounding box center [547, 120] width 123 height 21
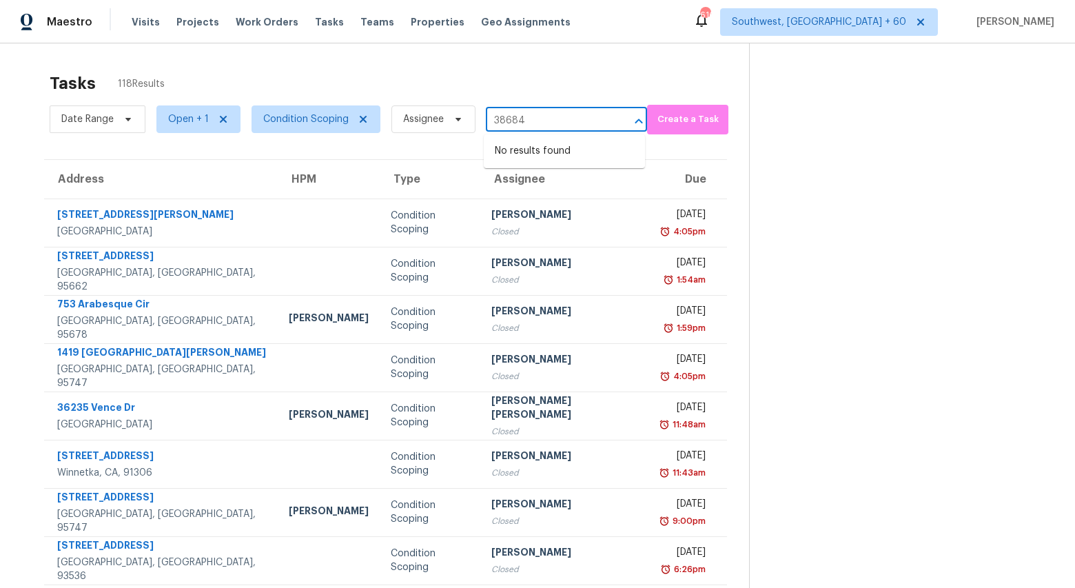
type input "38684"
click at [423, 122] on span "Assignee" at bounding box center [423, 119] width 41 height 14
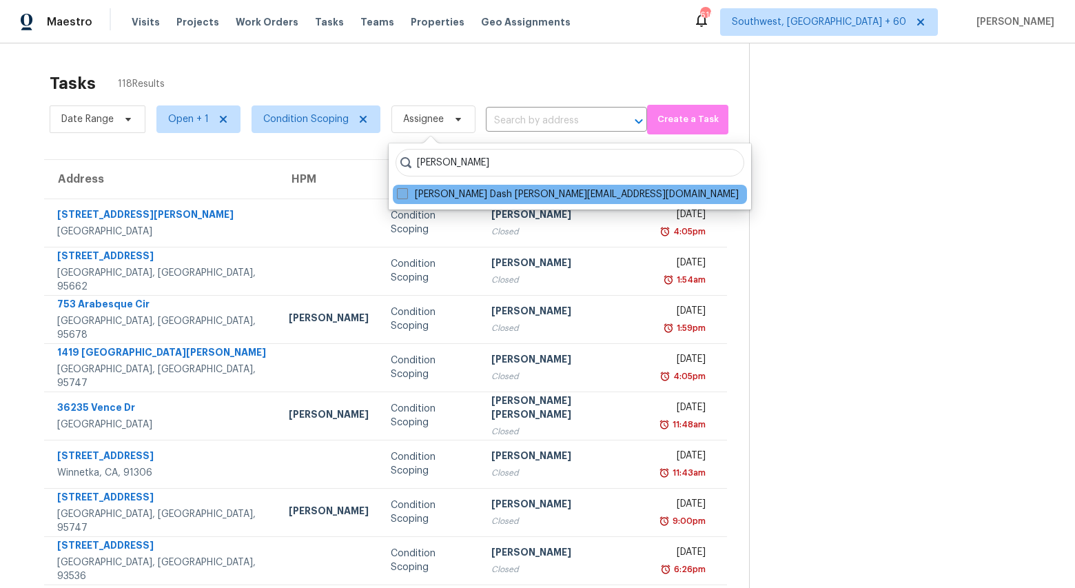
type input "soumya"
click at [404, 192] on span at bounding box center [402, 193] width 11 height 11
click at [404, 192] on input "Soumya Ranjan Dash soumya.ranjandash@opendoor.com" at bounding box center [401, 191] width 9 height 9
checkbox input "true"
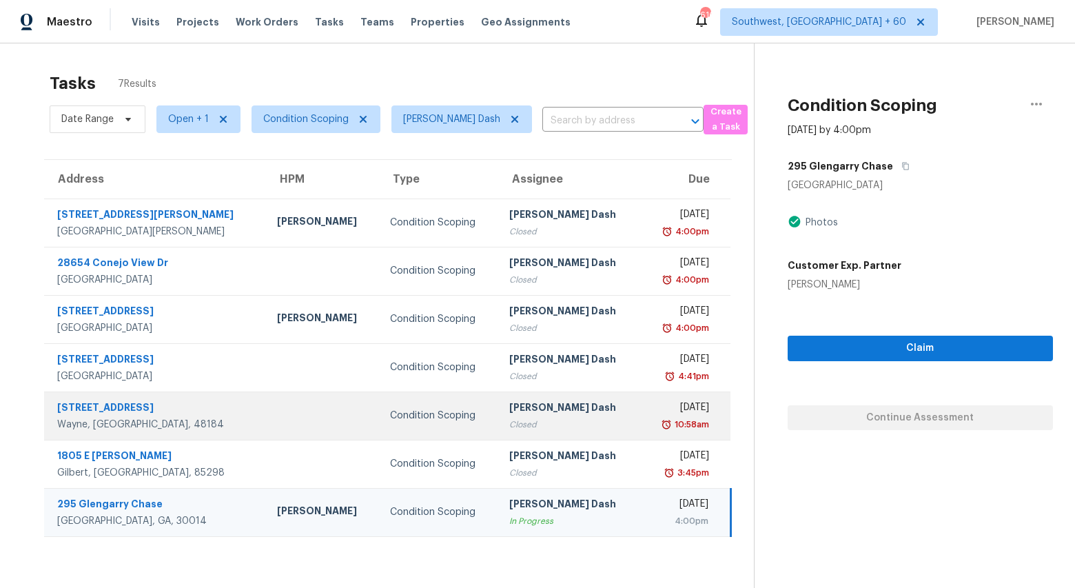
click at [158, 419] on div "Wayne, MI, 48184" at bounding box center [156, 425] width 198 height 14
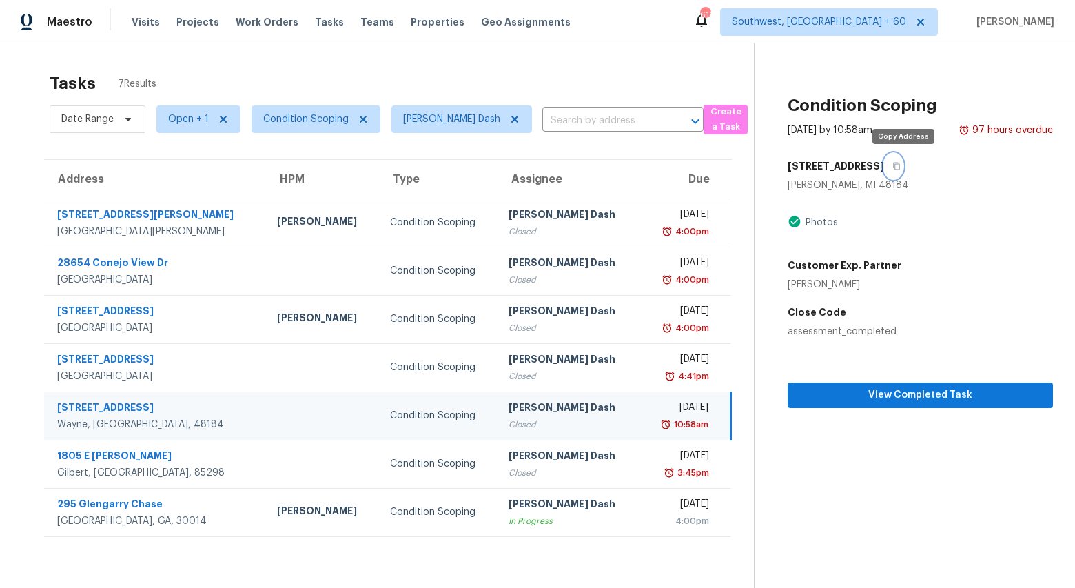
click at [901, 166] on icon "button" at bounding box center [896, 166] width 8 height 8
click at [918, 393] on span "View Completed Task" at bounding box center [920, 395] width 243 height 17
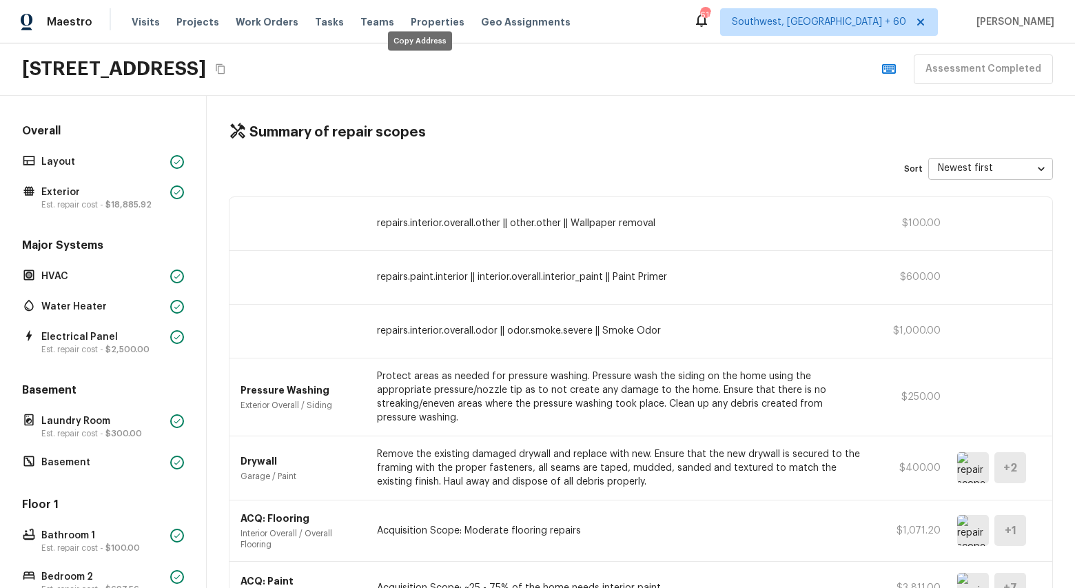
click at [225, 66] on icon "Copy Address" at bounding box center [220, 69] width 9 height 10
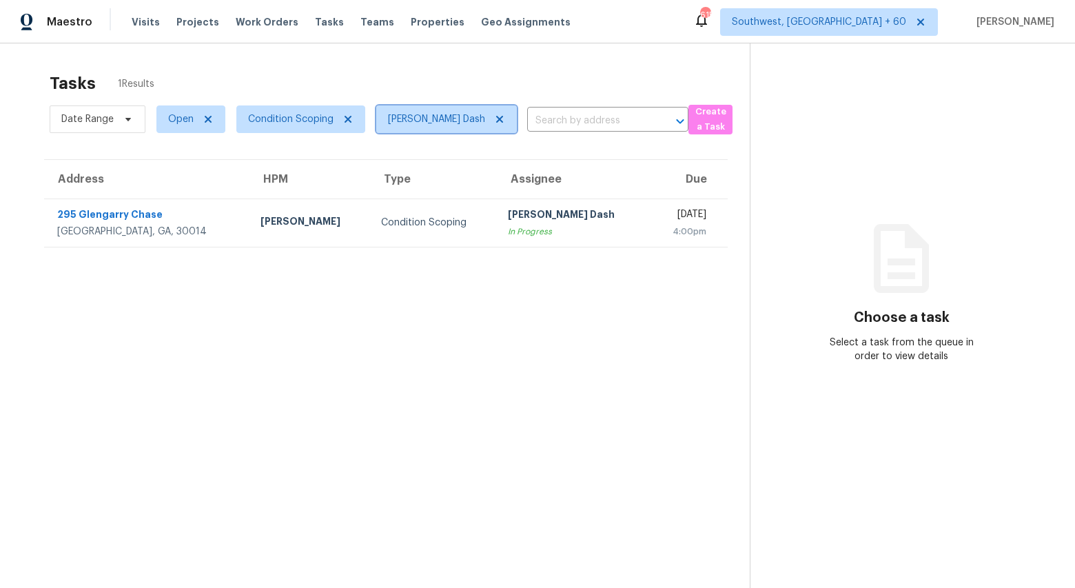
click at [494, 119] on icon at bounding box center [499, 119] width 11 height 11
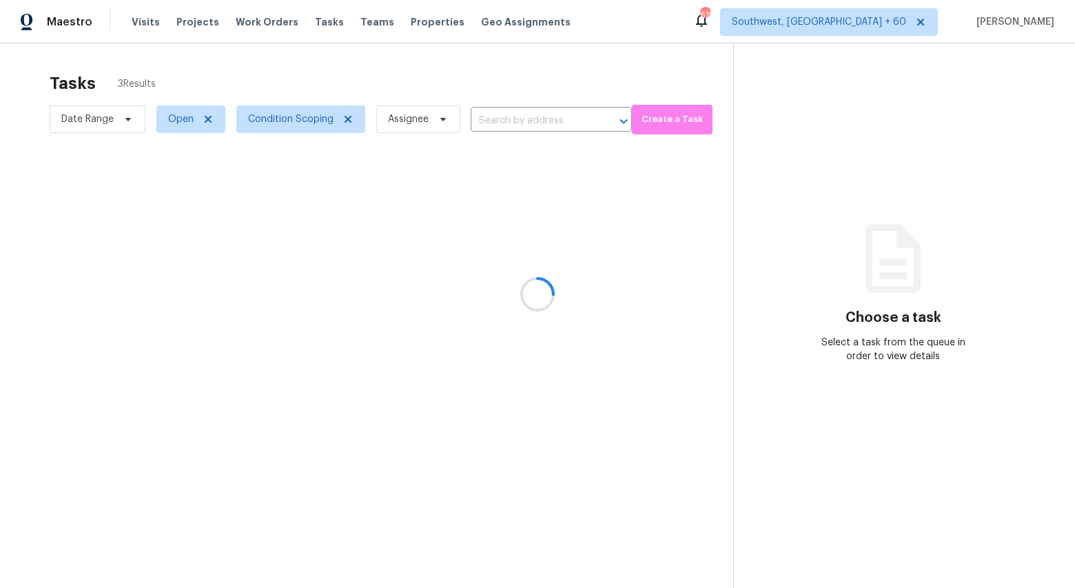
click at [347, 80] on div at bounding box center [537, 294] width 1075 height 588
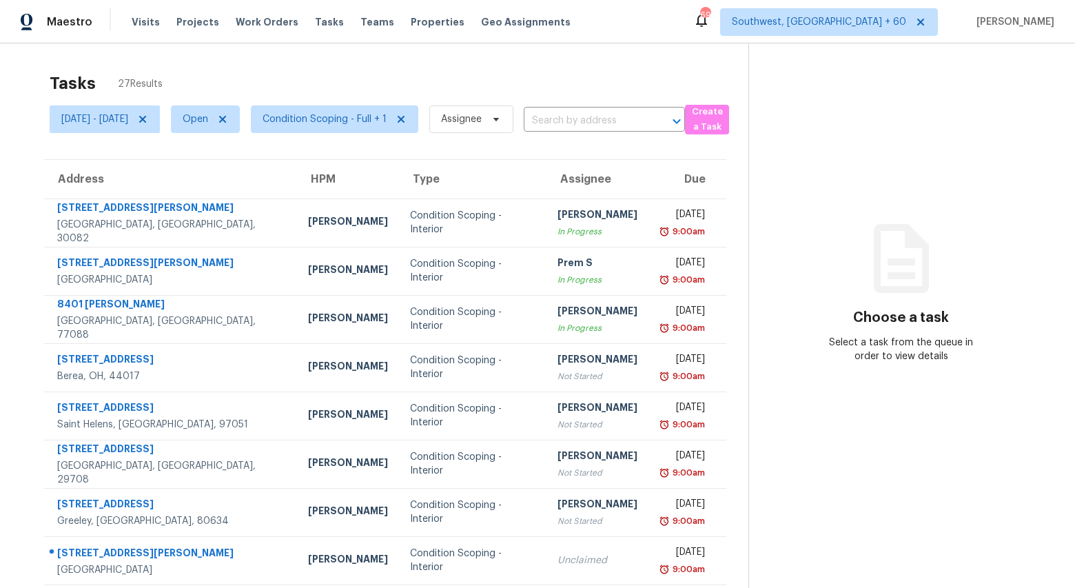
drag, startPoint x: 179, startPoint y: 86, endPoint x: 50, endPoint y: 76, distance: 129.9
click at [50, 76] on div "Tasks 27 Results" at bounding box center [399, 83] width 699 height 36
click at [50, 76] on h2 "Tasks" at bounding box center [73, 83] width 46 height 14
drag, startPoint x: 50, startPoint y: 76, endPoint x: 169, endPoint y: 77, distance: 119.2
click at [169, 76] on div "Tasks 27 Results" at bounding box center [399, 83] width 699 height 36
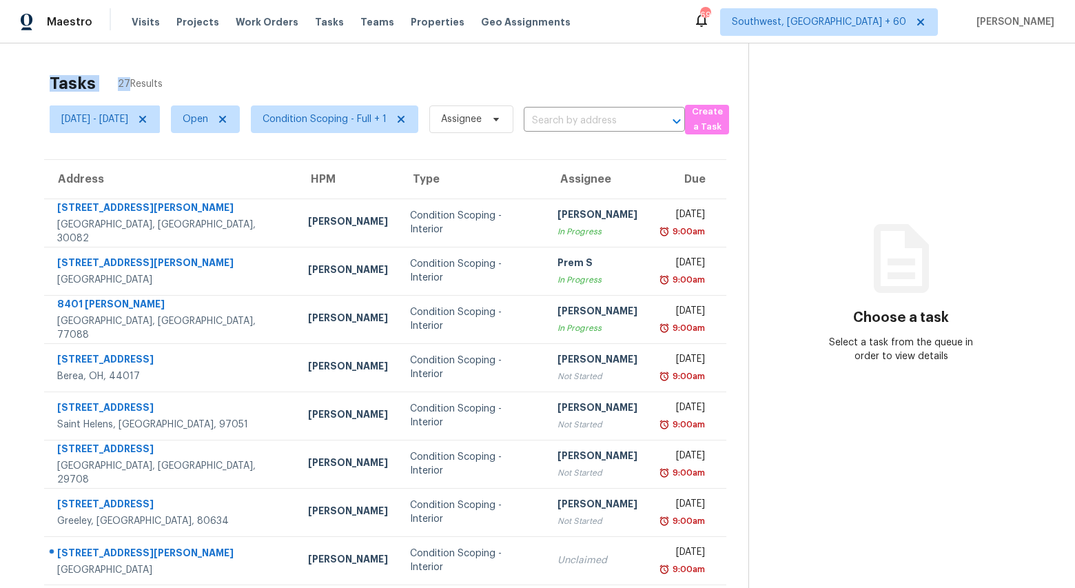
click at [169, 77] on div "Tasks 27 Results" at bounding box center [399, 83] width 699 height 36
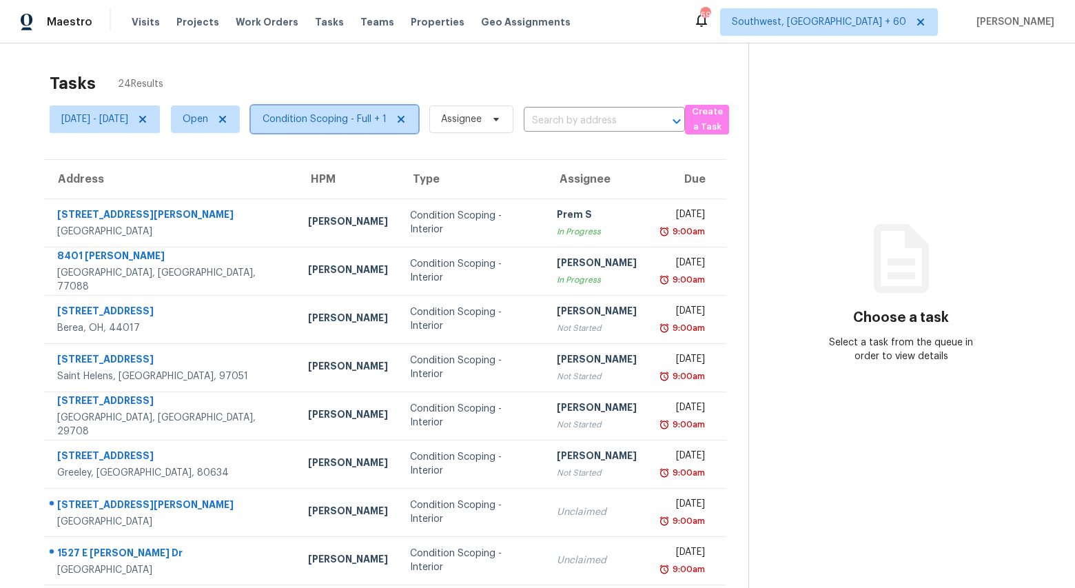
click at [387, 113] on span "Condition Scoping - Full + 1" at bounding box center [325, 119] width 124 height 14
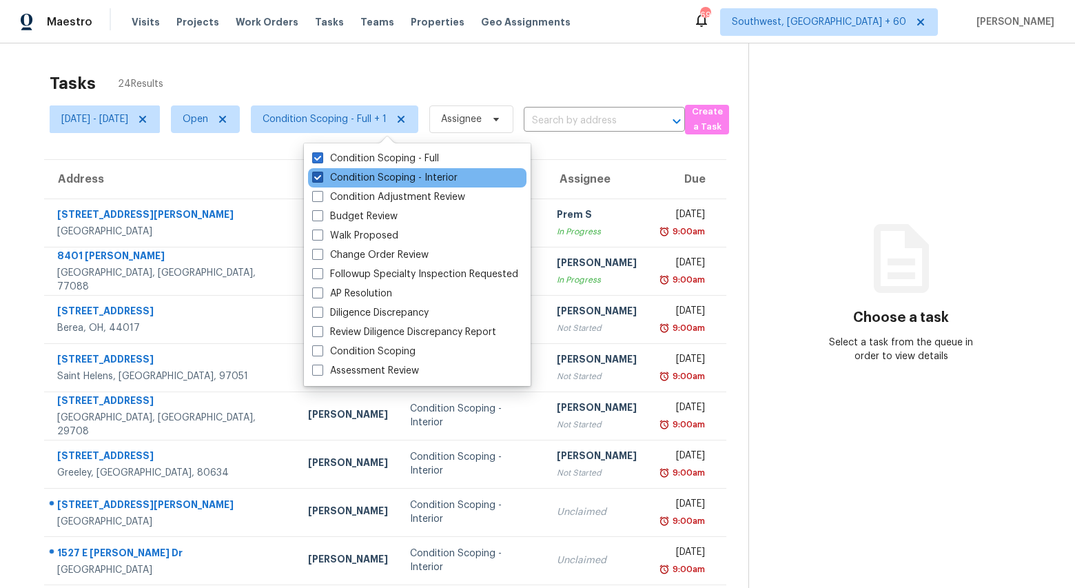
click at [382, 174] on label "Condition Scoping - Interior" at bounding box center [384, 178] width 145 height 14
click at [321, 174] on input "Condition Scoping - Interior" at bounding box center [316, 175] width 9 height 9
checkbox input "false"
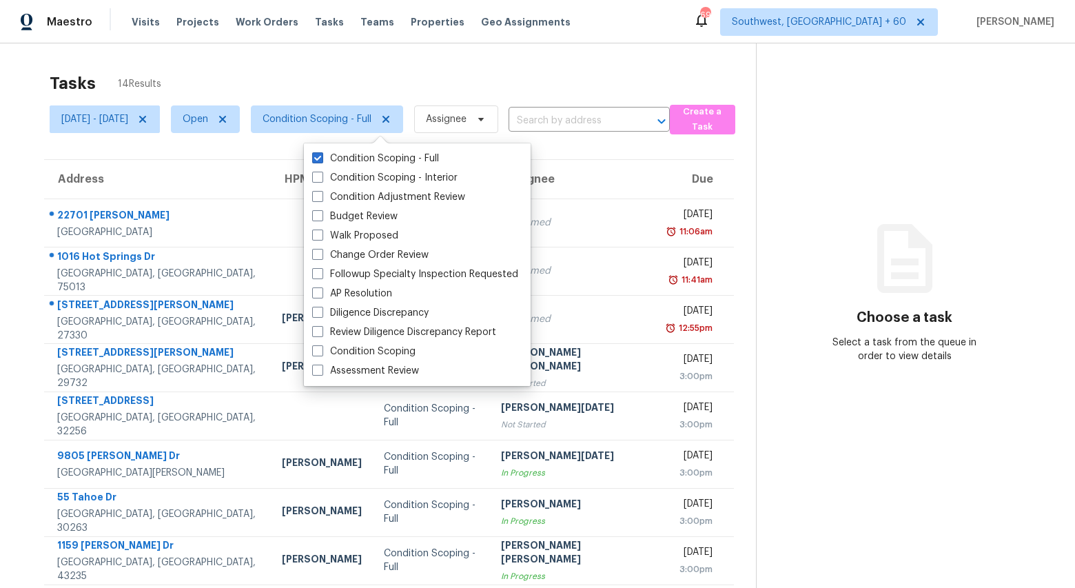
click at [345, 72] on div "Tasks 14 Results" at bounding box center [403, 83] width 706 height 36
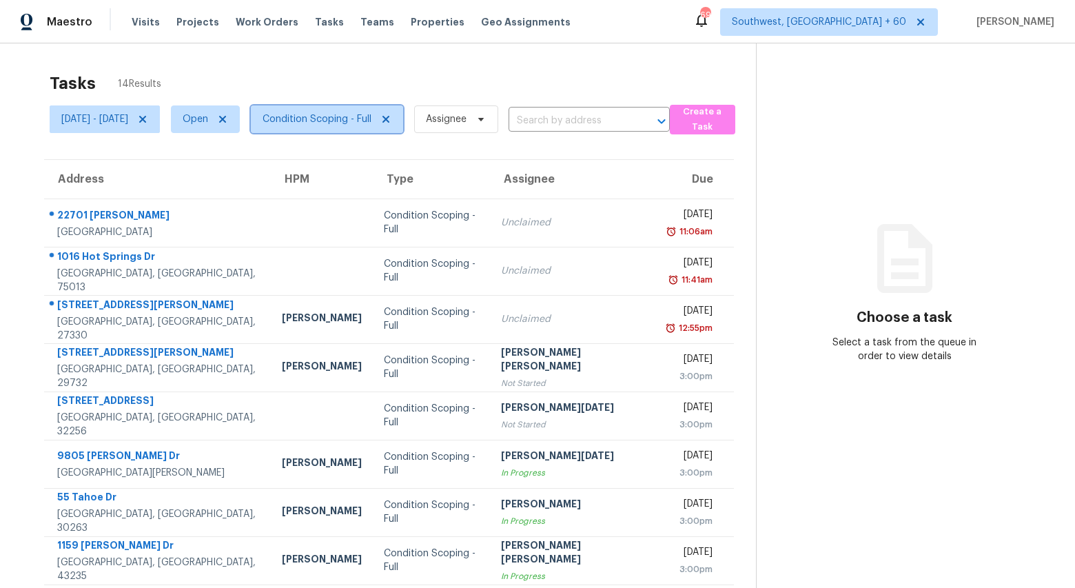
click at [348, 125] on span "Condition Scoping - Full" at bounding box center [317, 119] width 109 height 14
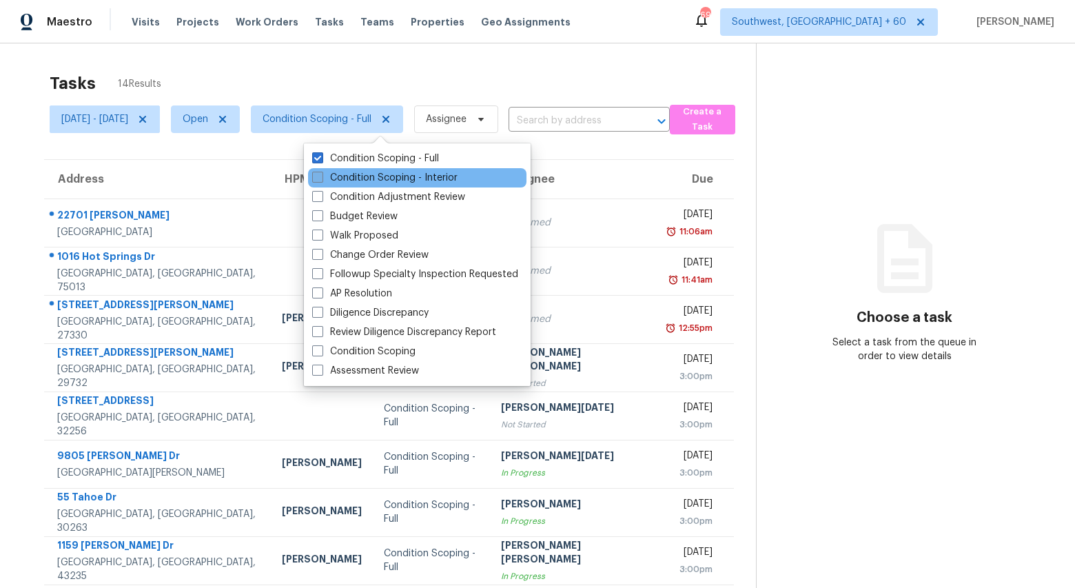
click at [340, 176] on label "Condition Scoping - Interior" at bounding box center [384, 178] width 145 height 14
click at [321, 176] on input "Condition Scoping - Interior" at bounding box center [316, 175] width 9 height 9
checkbox input "true"
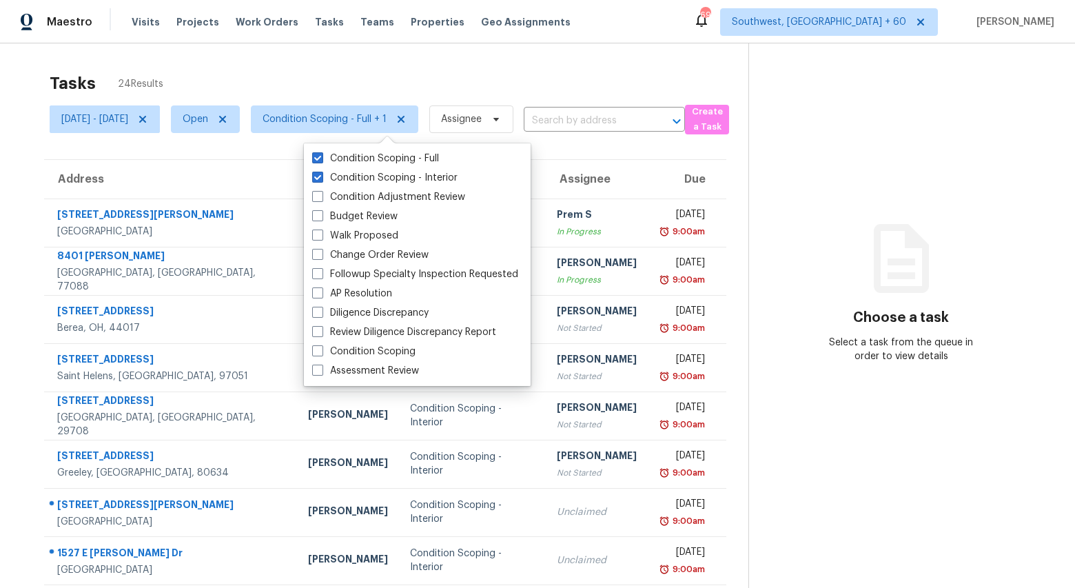
click at [271, 61] on div "Tasks 24 Results Mon, Sep 22 - Mon, Sep 22 Open Condition Scoping - Full + 1 As…" at bounding box center [537, 380] width 1075 height 675
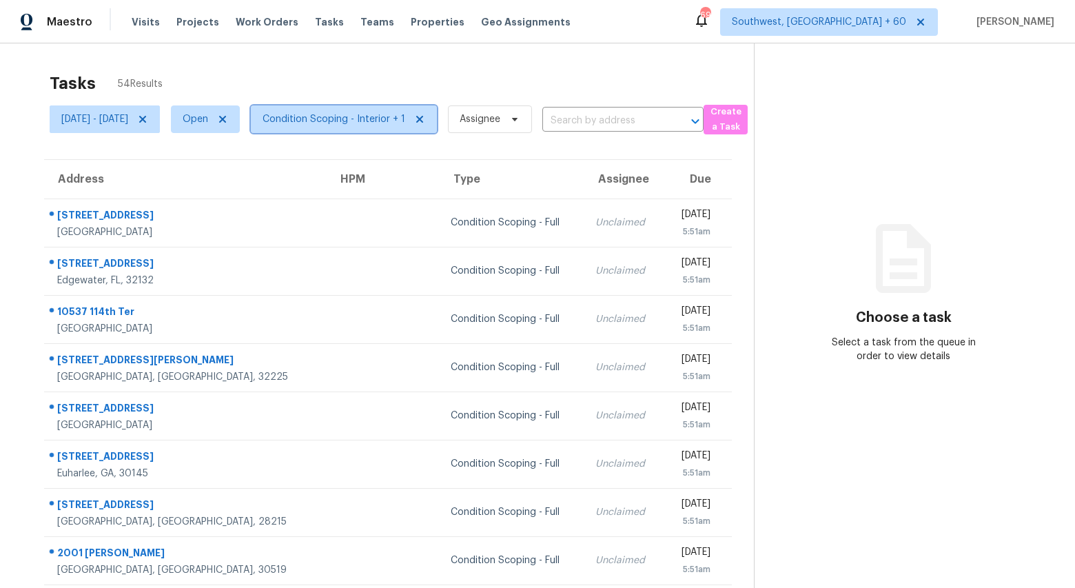
click at [372, 114] on span "Condition Scoping - Interior + 1" at bounding box center [334, 119] width 143 height 14
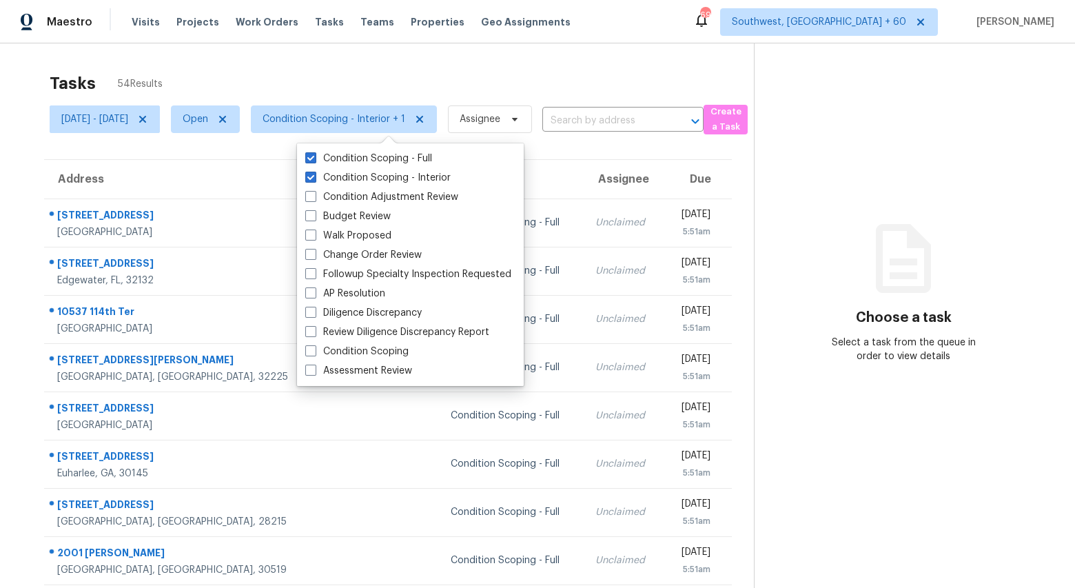
click at [345, 61] on div "Tasks 54 Results Tue, Sep 23 - Tue, Sep 23 Open Condition Scoping - Interior + …" at bounding box center [537, 380] width 1075 height 675
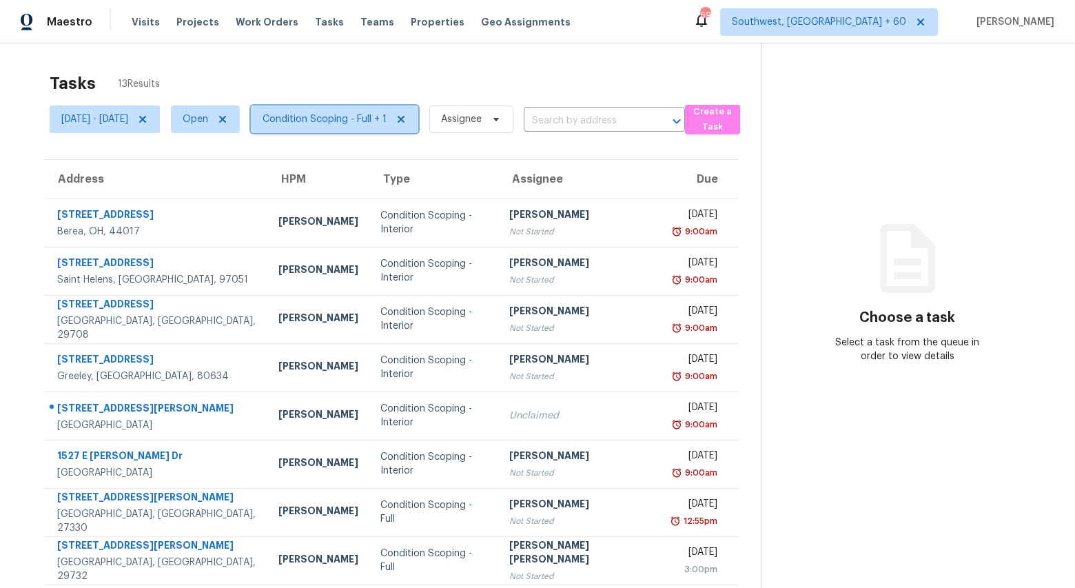
click at [336, 109] on span "Condition Scoping - Full + 1" at bounding box center [334, 119] width 167 height 28
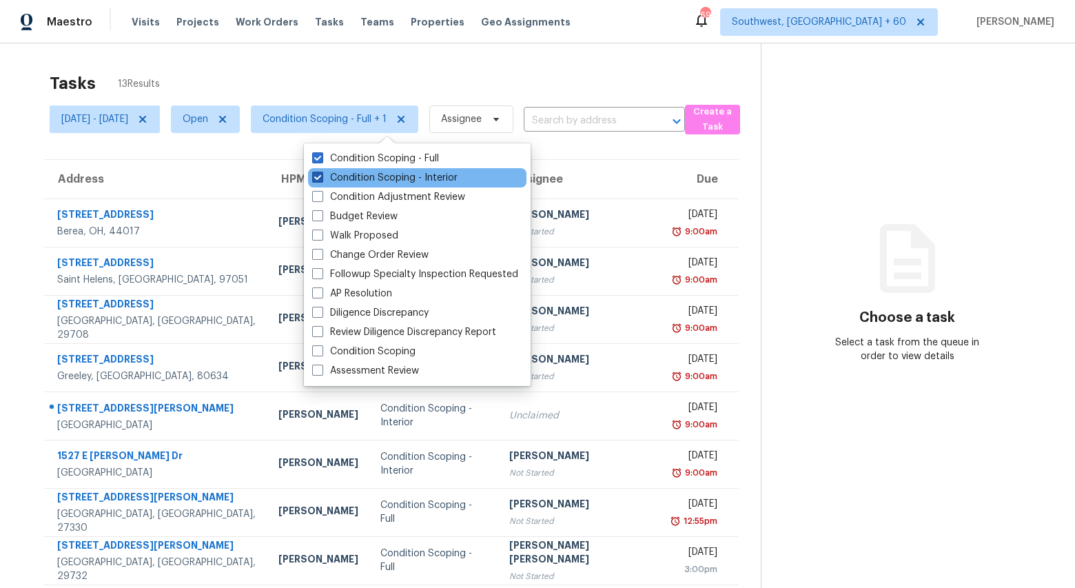
click at [340, 179] on label "Condition Scoping - Interior" at bounding box center [384, 178] width 145 height 14
click at [321, 179] on input "Condition Scoping - Interior" at bounding box center [316, 175] width 9 height 9
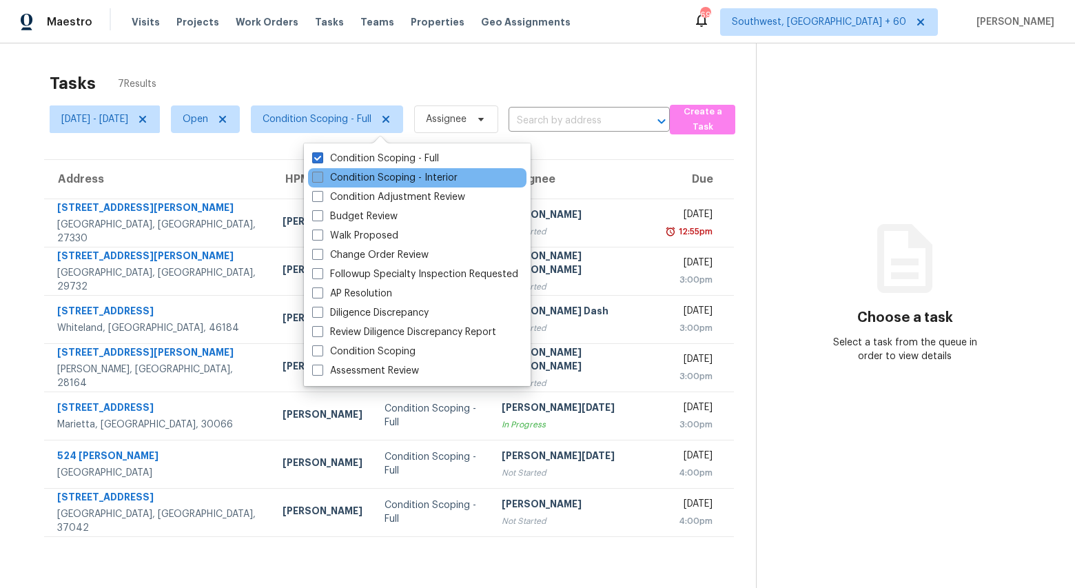
click at [340, 179] on label "Condition Scoping - Interior" at bounding box center [384, 178] width 145 height 14
click at [321, 179] on input "Condition Scoping - Interior" at bounding box center [316, 175] width 9 height 9
checkbox input "true"
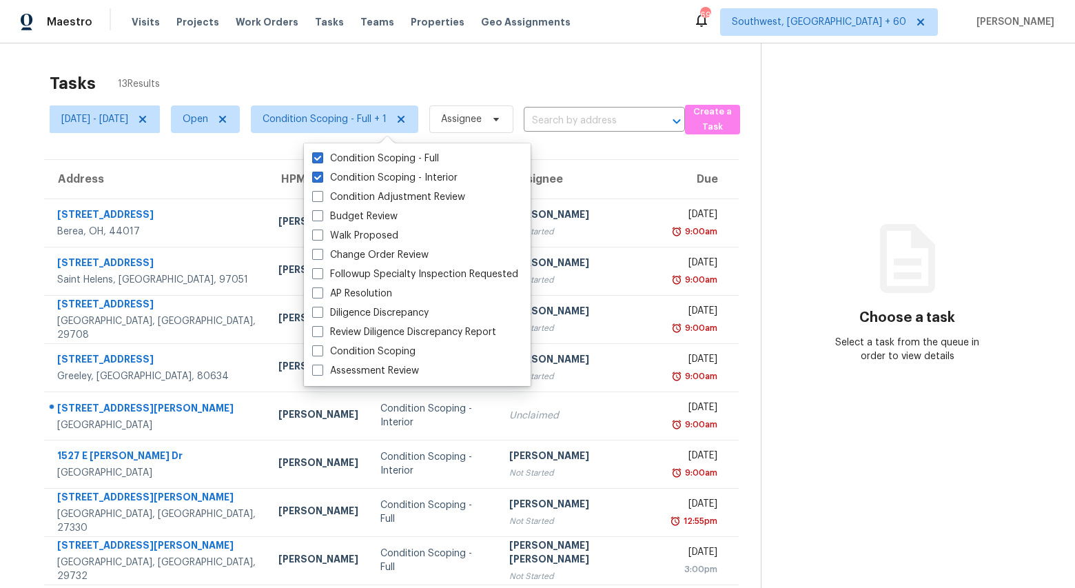
click at [249, 70] on div "Tasks 13 Results" at bounding box center [405, 83] width 711 height 36
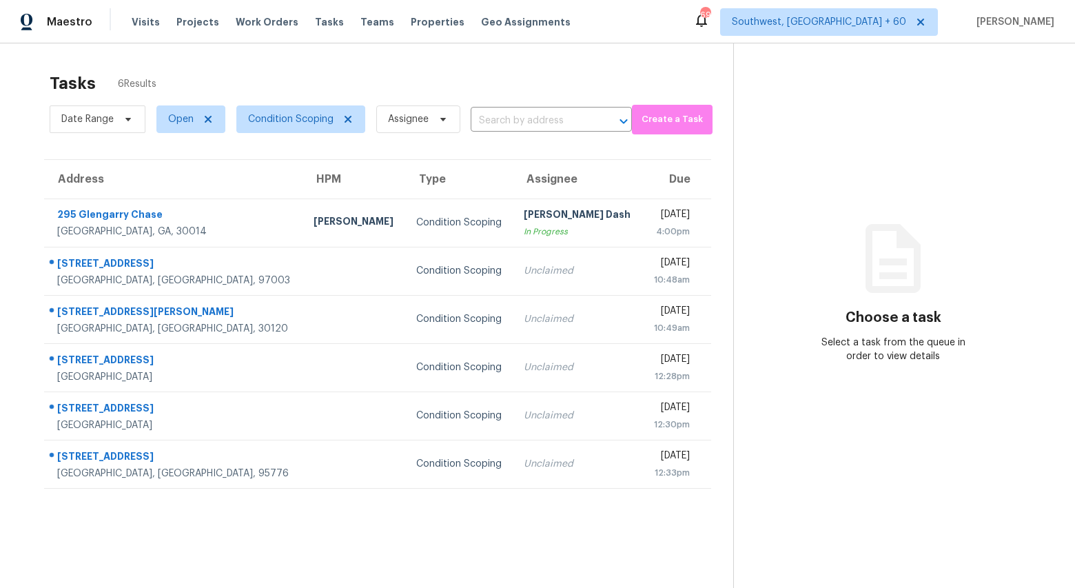
click at [378, 79] on div "Tasks 6 Results" at bounding box center [391, 83] width 683 height 36
